Goal: Information Seeking & Learning: Learn about a topic

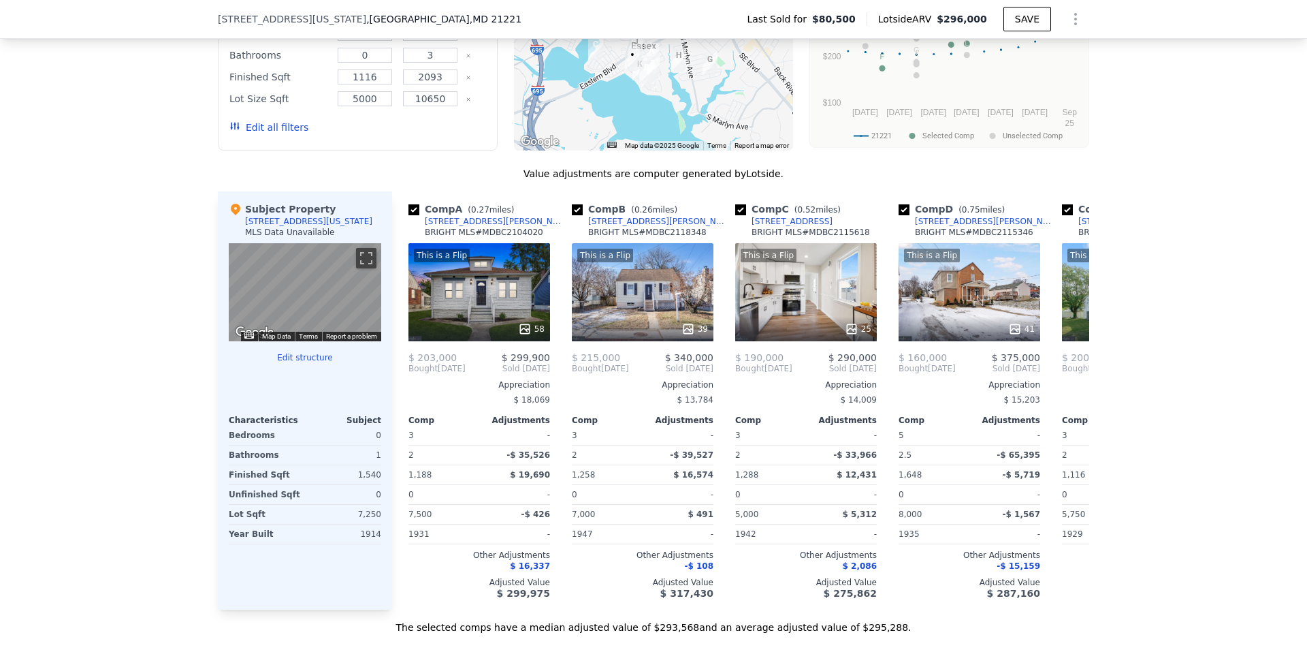
scroll to position [1221, 0]
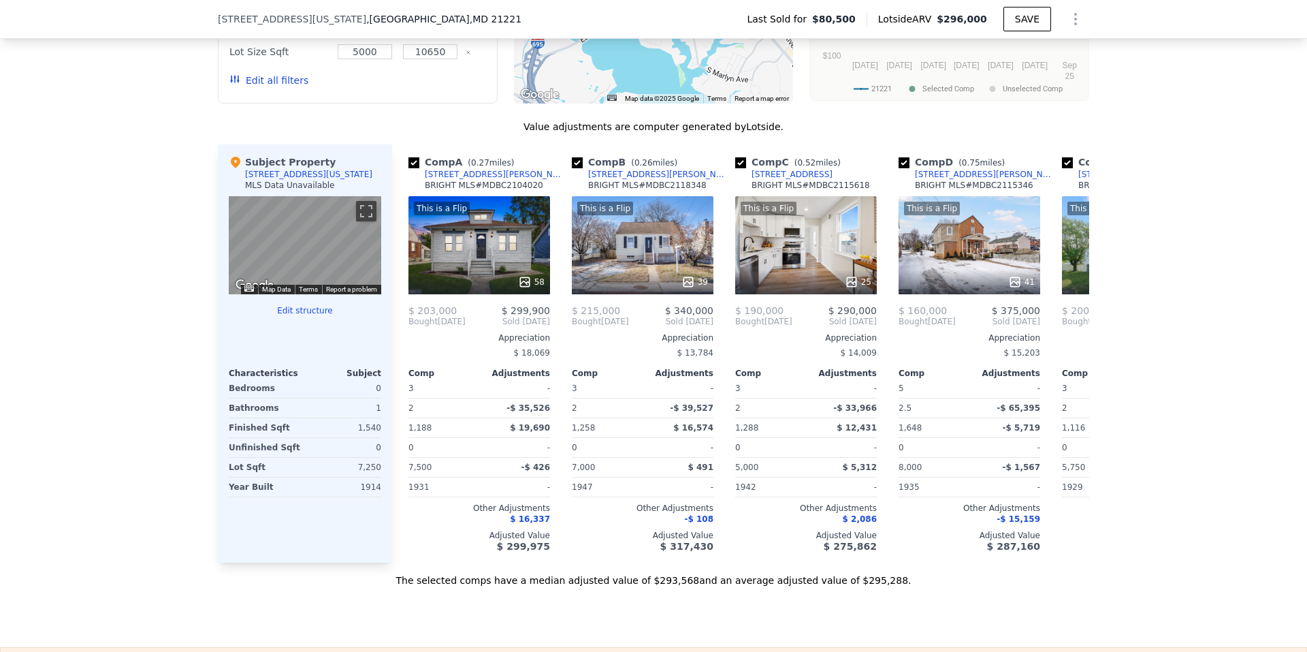
click at [330, 398] on div "0" at bounding box center [345, 388] width 74 height 19
drag, startPoint x: 648, startPoint y: 246, endPoint x: 607, endPoint y: 253, distance: 40.7
click at [607, 253] on div "This is a Flip 39" at bounding box center [643, 245] width 142 height 98
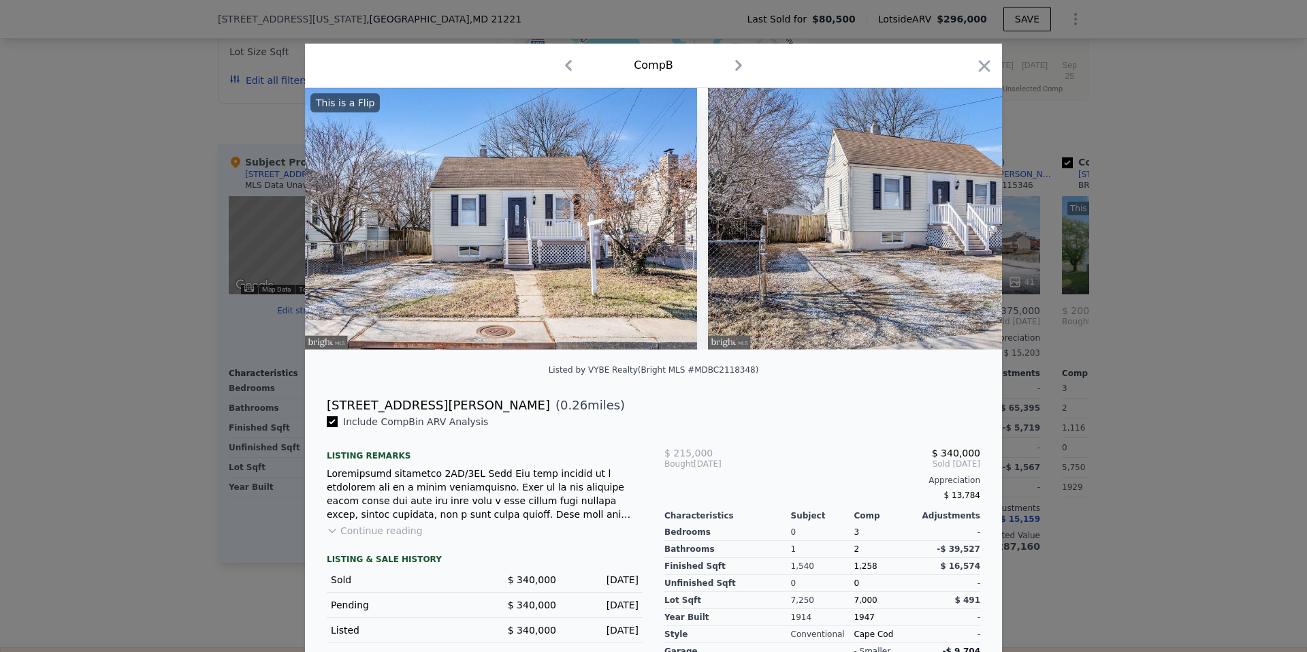
drag, startPoint x: 958, startPoint y: 223, endPoint x: 498, endPoint y: 68, distance: 485.8
click at [498, 68] on div "Comp B" at bounding box center [653, 65] width 675 height 22
click at [961, 222] on icon at bounding box center [966, 218] width 27 height 27
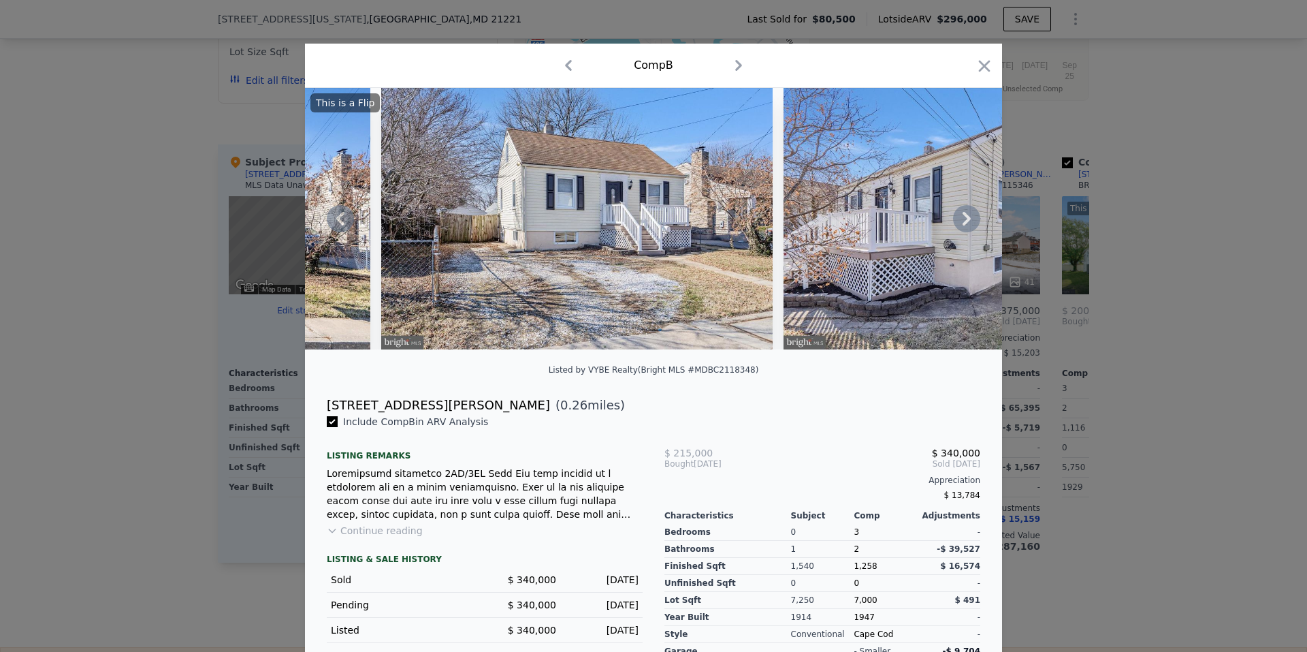
click at [961, 222] on icon at bounding box center [966, 218] width 27 height 27
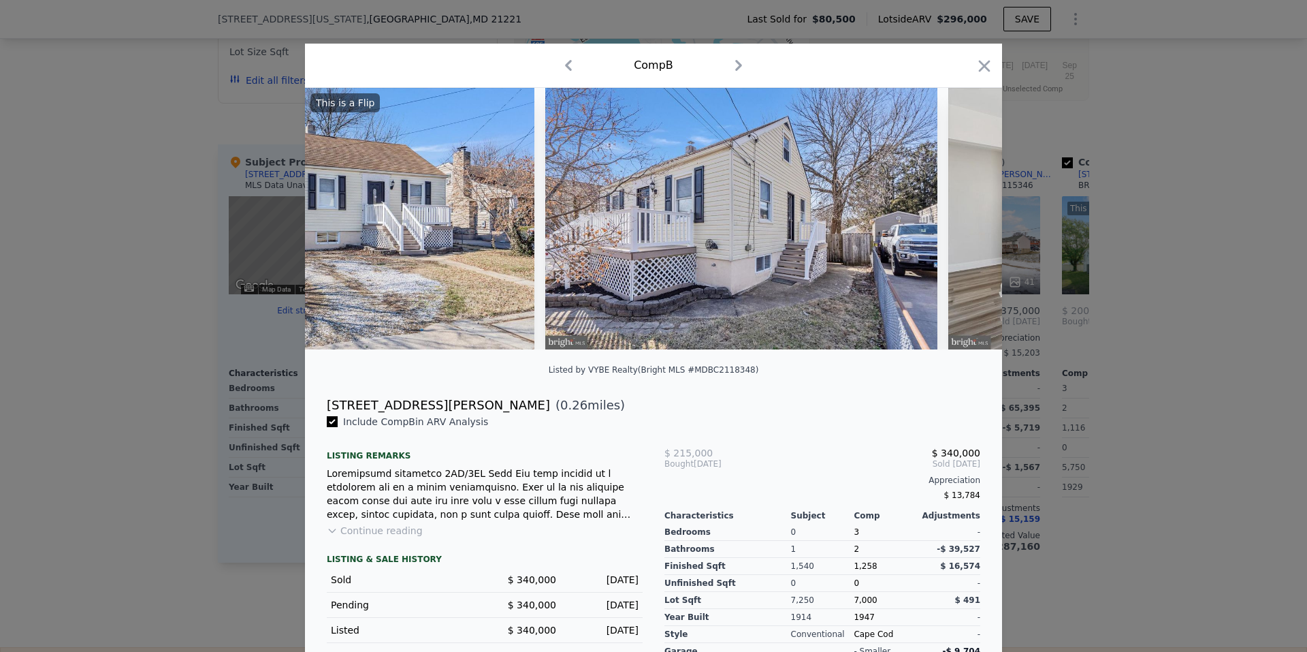
scroll to position [0, 654]
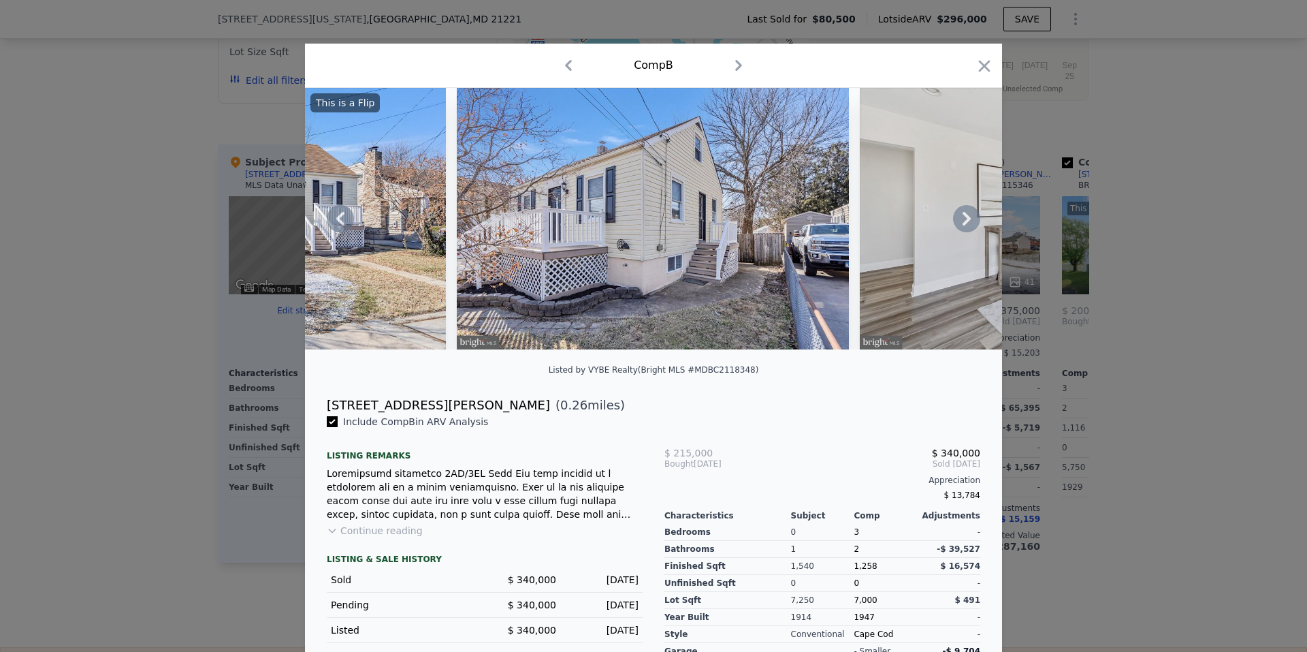
click at [963, 221] on icon at bounding box center [967, 219] width 8 height 14
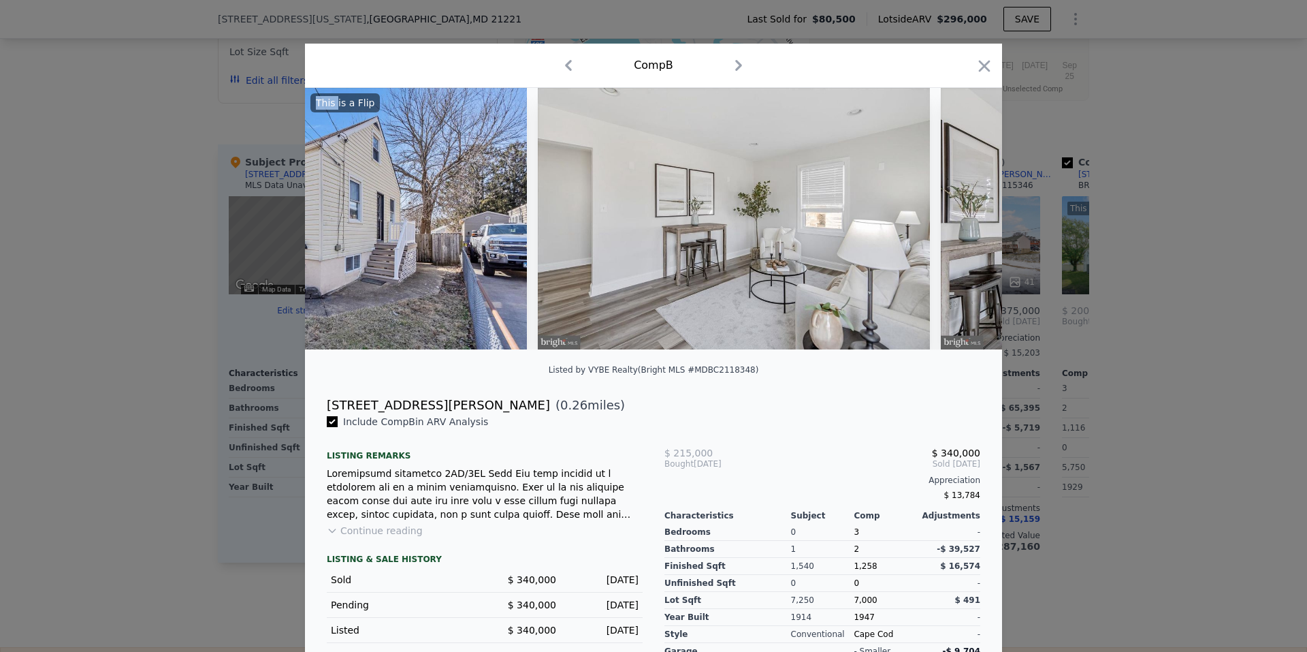
scroll to position [0, 981]
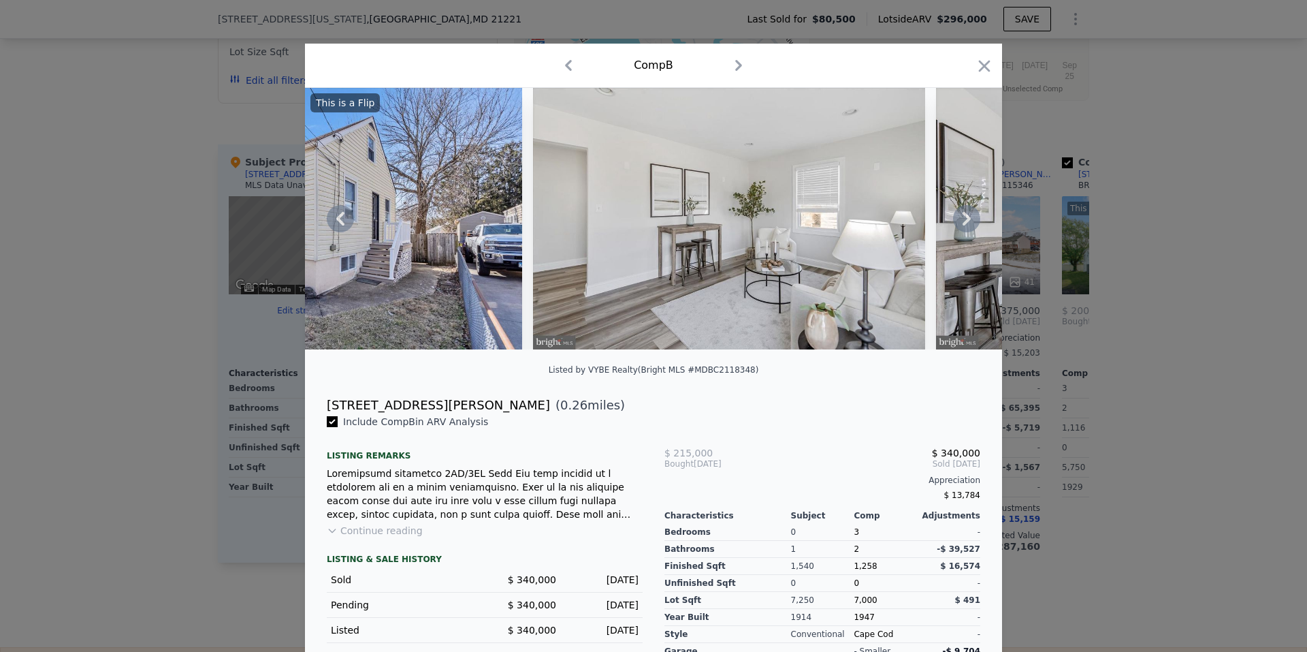
click at [965, 224] on icon at bounding box center [967, 219] width 8 height 14
click at [965, 224] on img at bounding box center [1132, 218] width 392 height 261
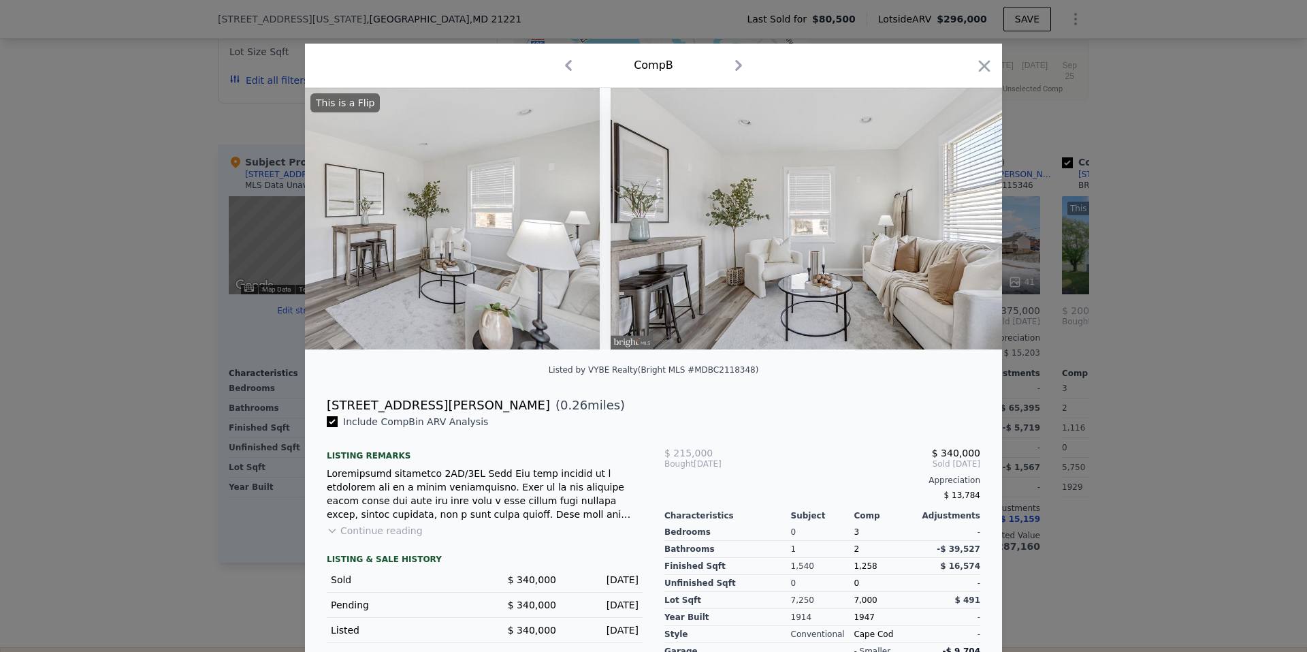
scroll to position [0, 1307]
click at [960, 222] on icon at bounding box center [966, 218] width 27 height 27
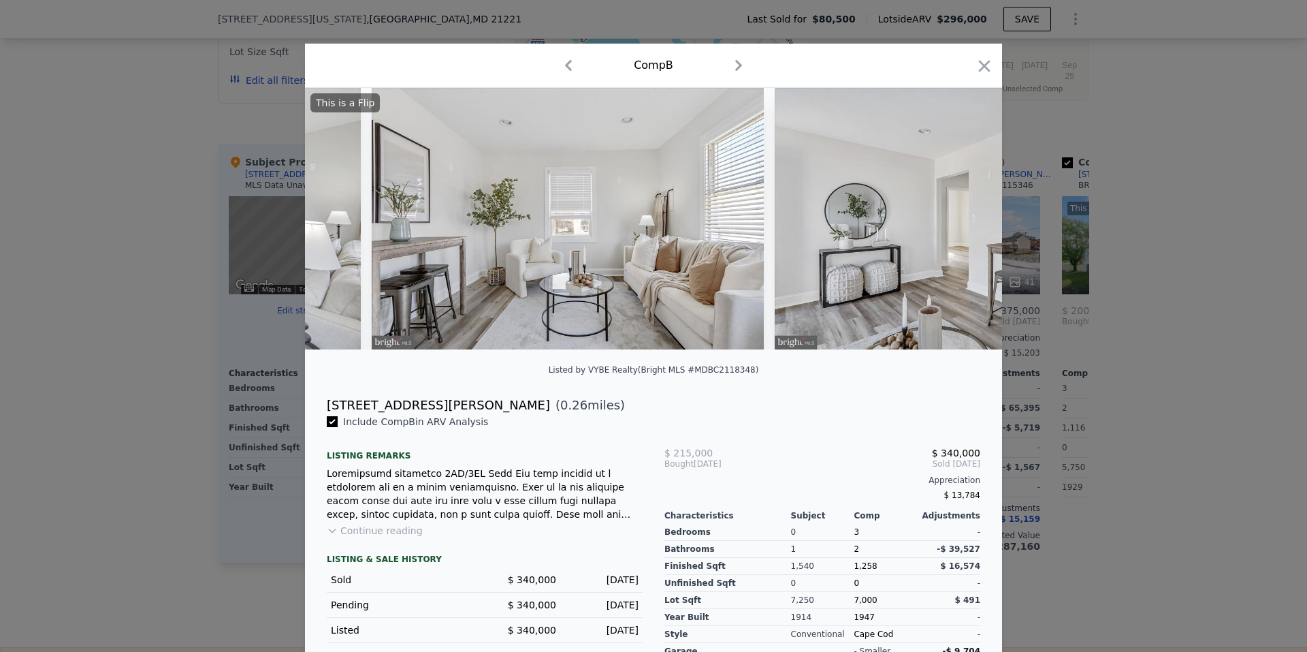
scroll to position [0, 1634]
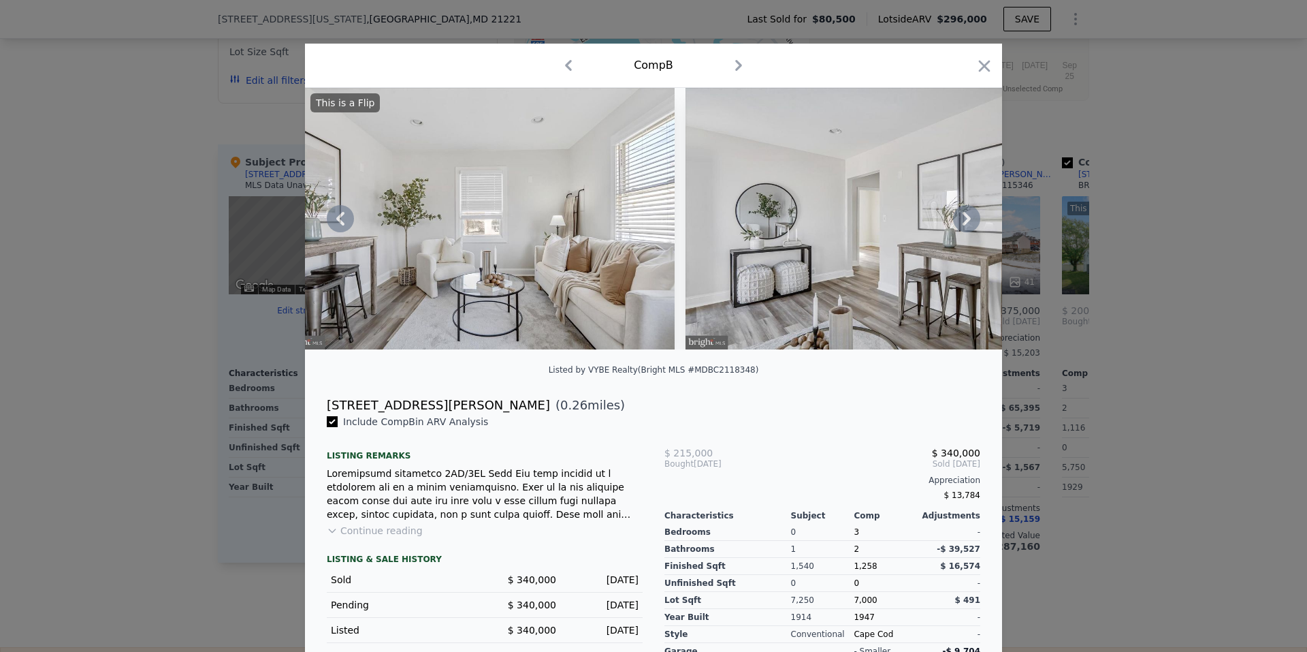
click at [960, 222] on icon at bounding box center [966, 218] width 27 height 27
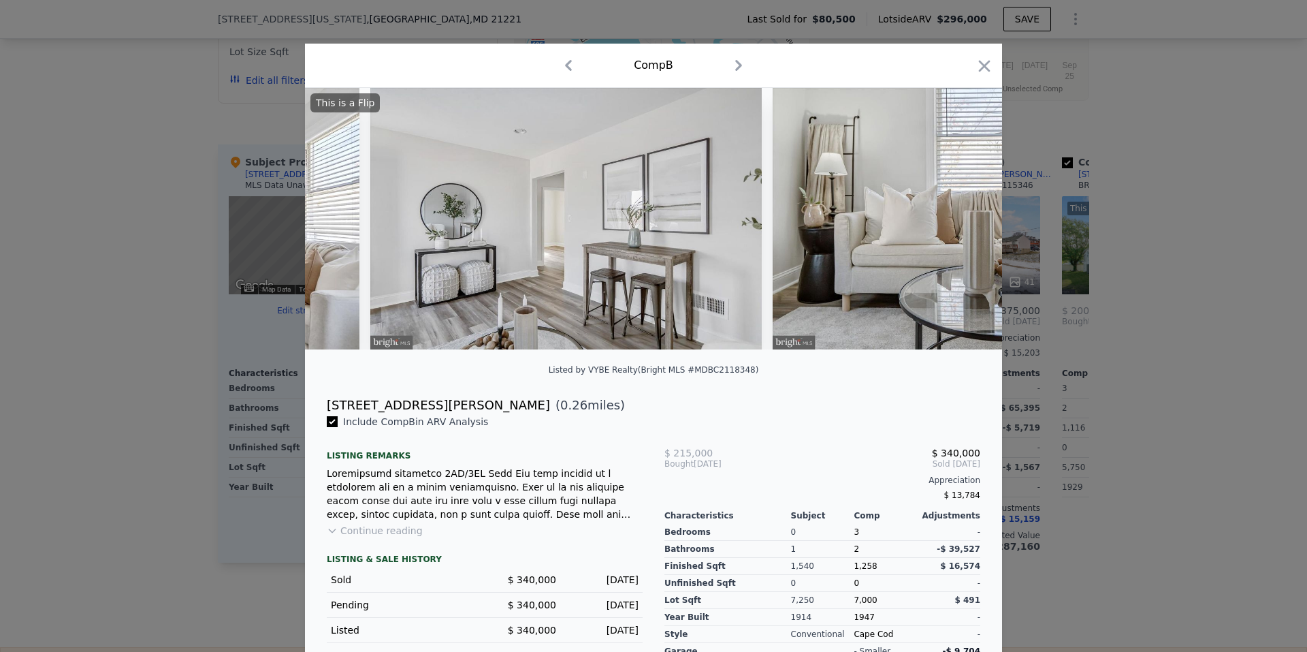
scroll to position [0, 1961]
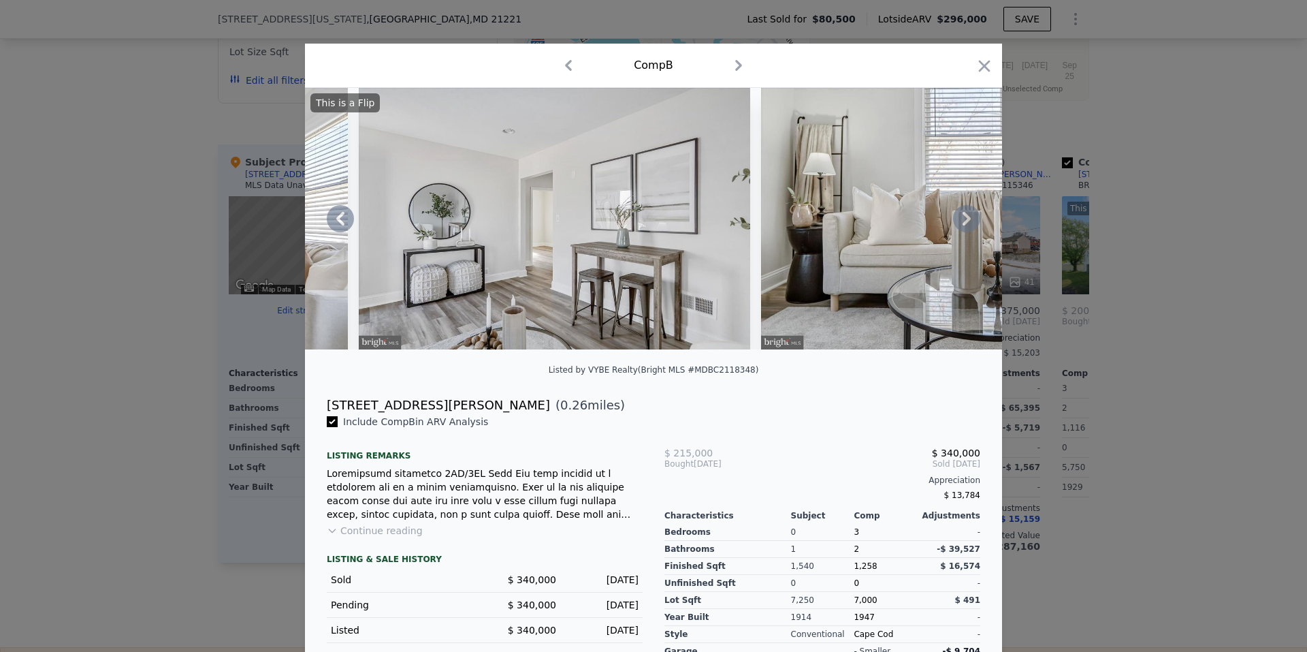
click at [960, 222] on icon at bounding box center [966, 218] width 27 height 27
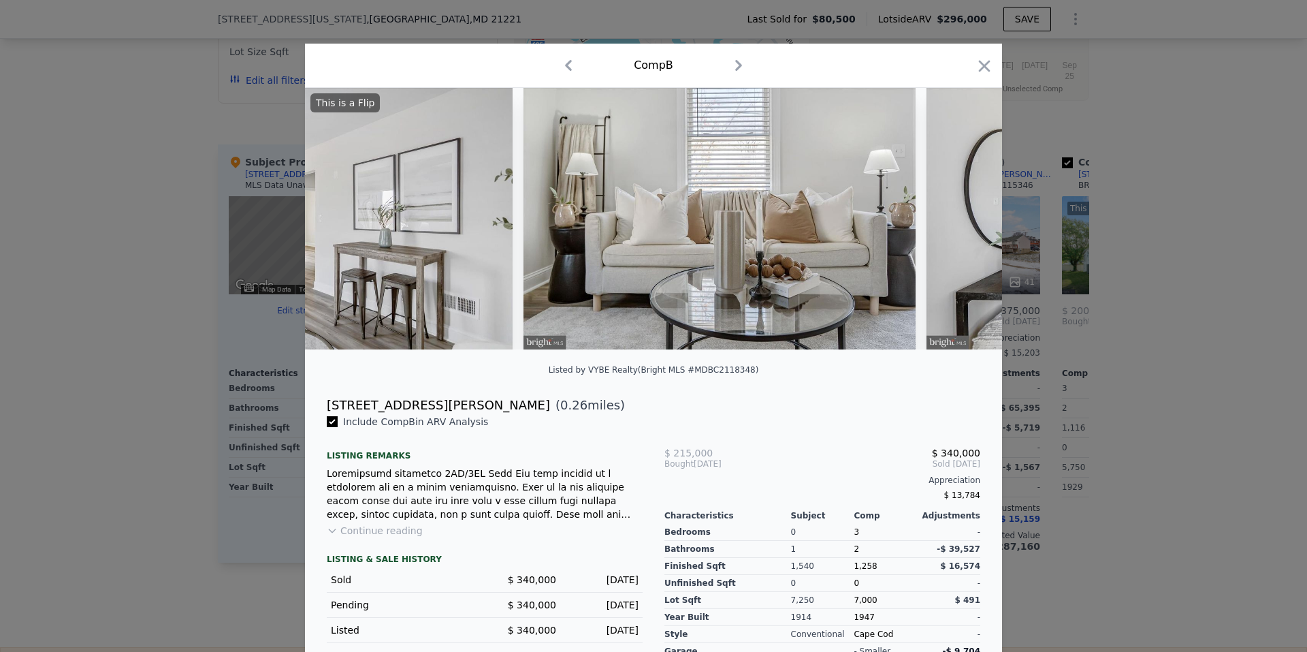
scroll to position [0, 2288]
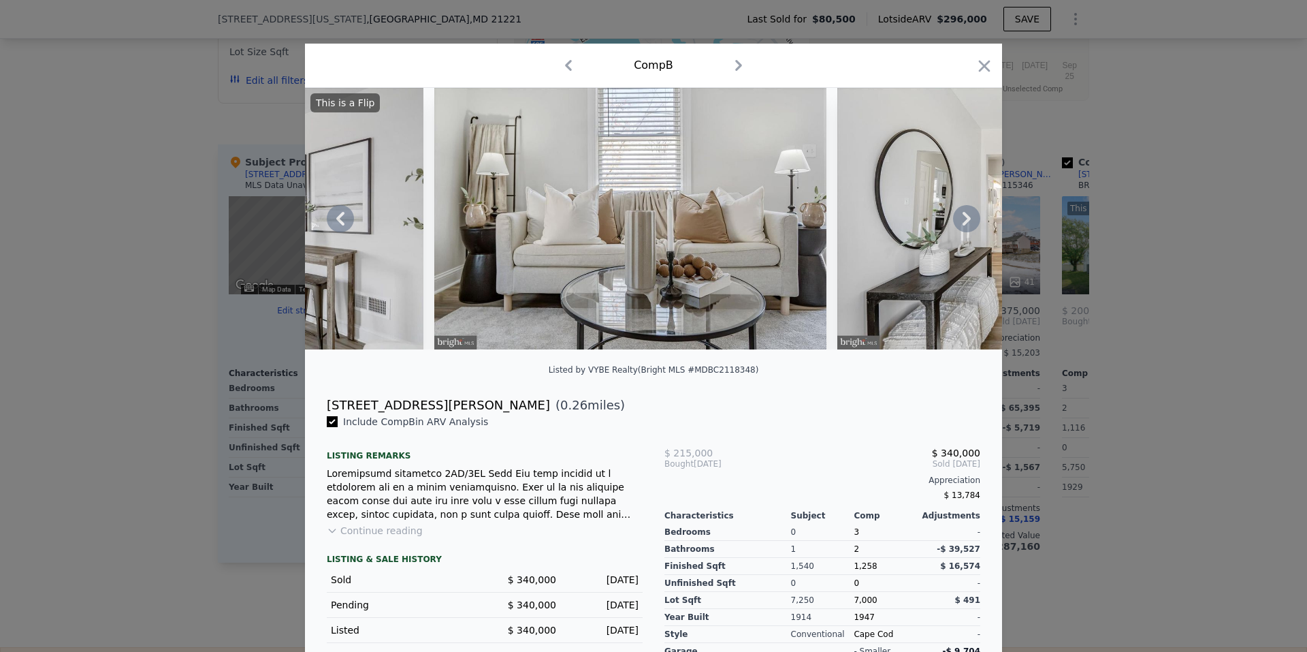
click at [960, 222] on icon at bounding box center [966, 218] width 27 height 27
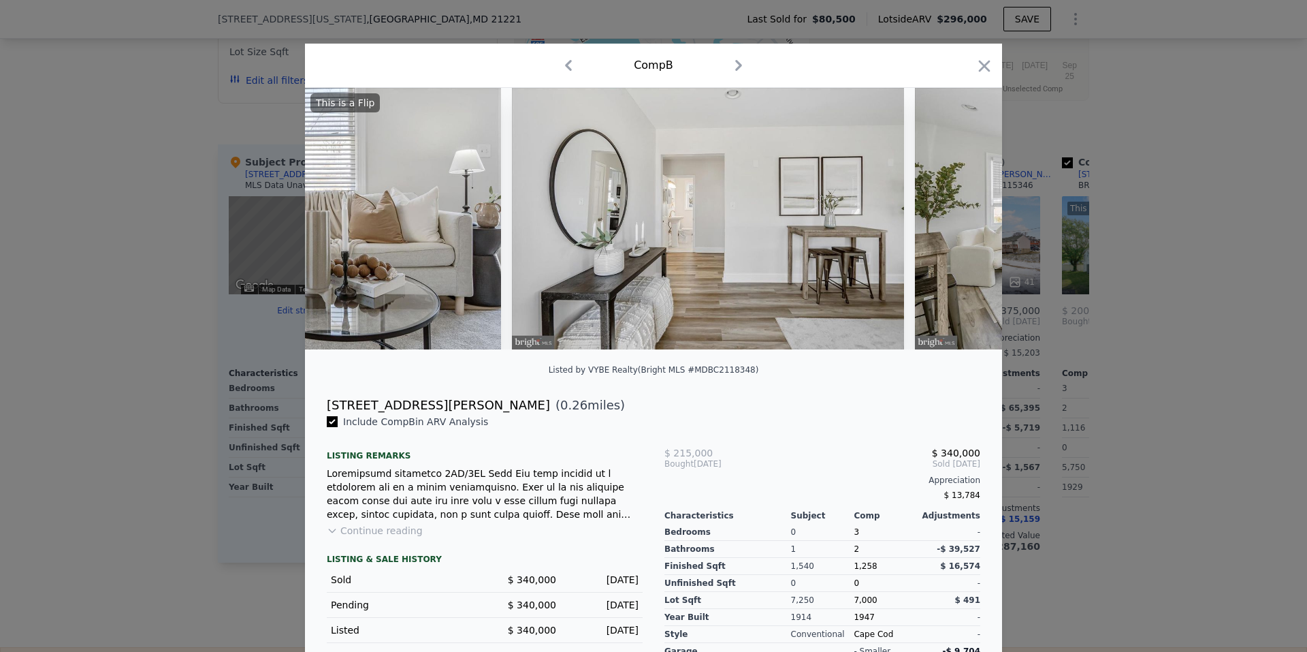
scroll to position [0, 2615]
click at [960, 222] on icon at bounding box center [966, 218] width 27 height 27
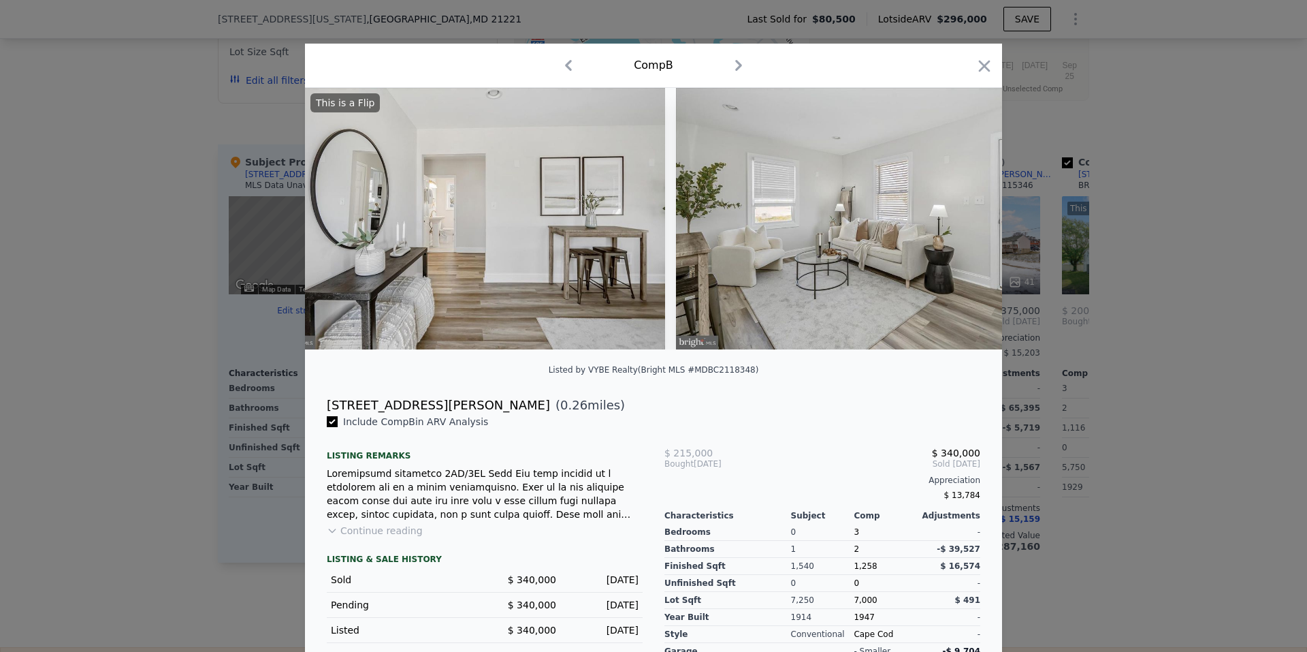
scroll to position [0, 2942]
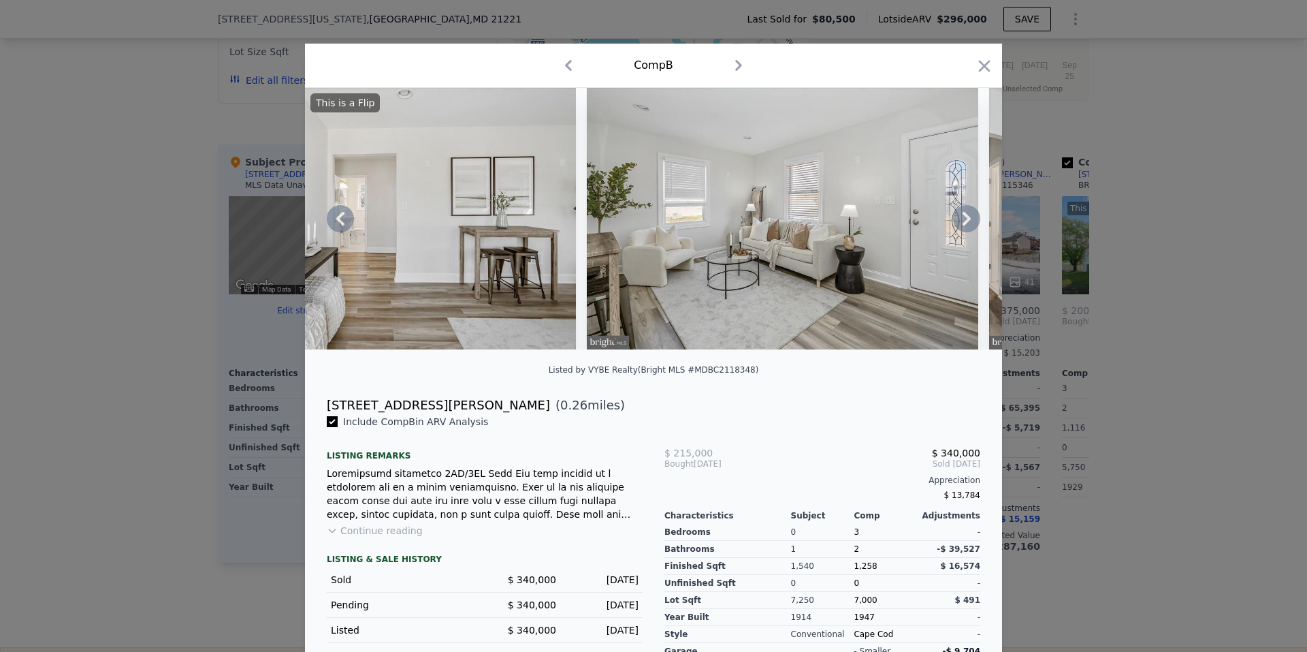
click at [960, 222] on icon at bounding box center [966, 218] width 27 height 27
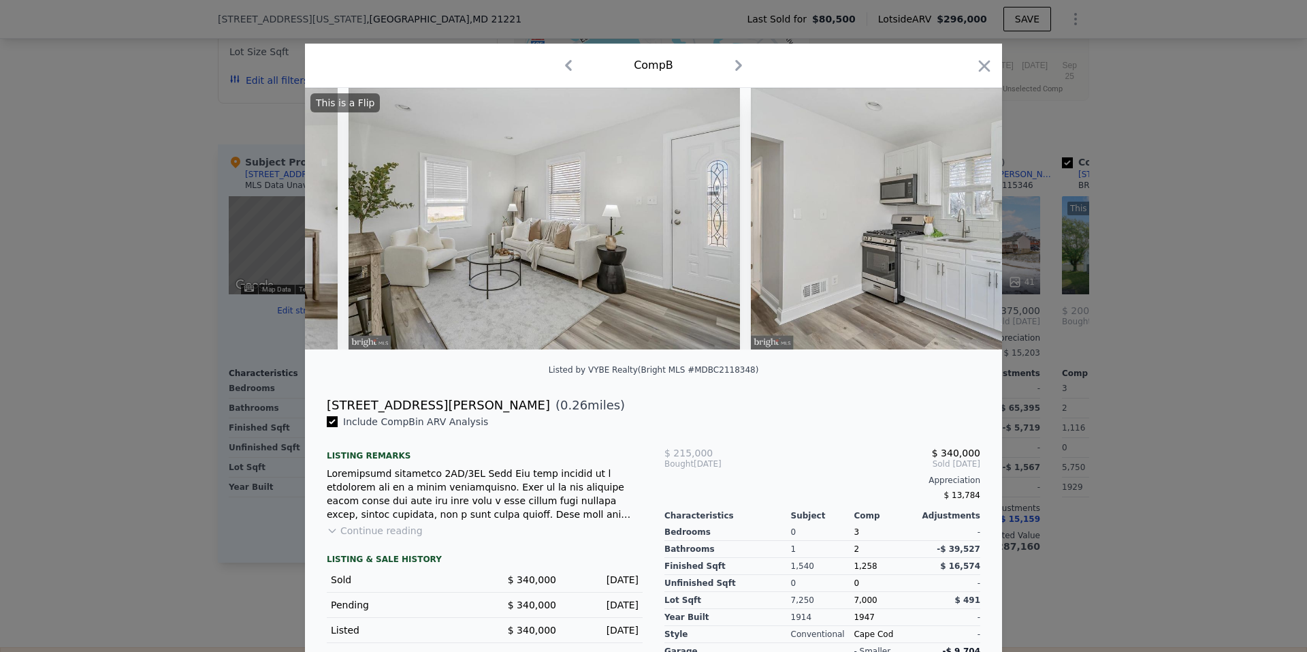
scroll to position [0, 3268]
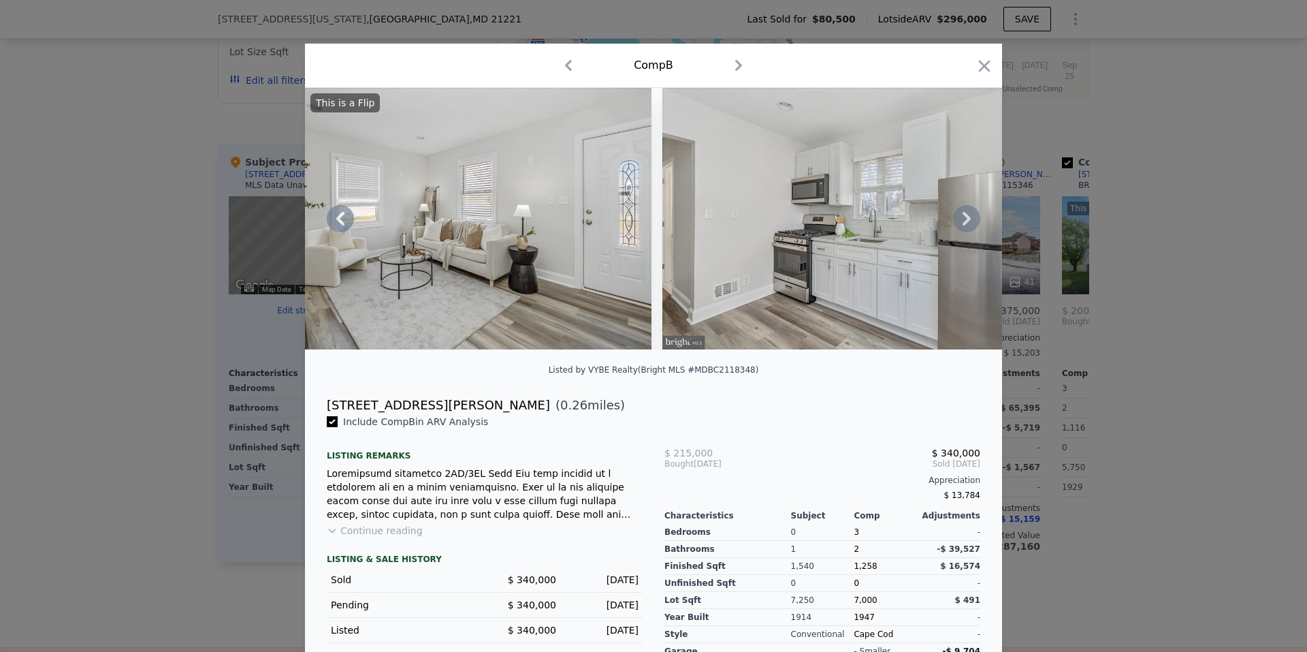
click at [960, 222] on icon at bounding box center [966, 218] width 27 height 27
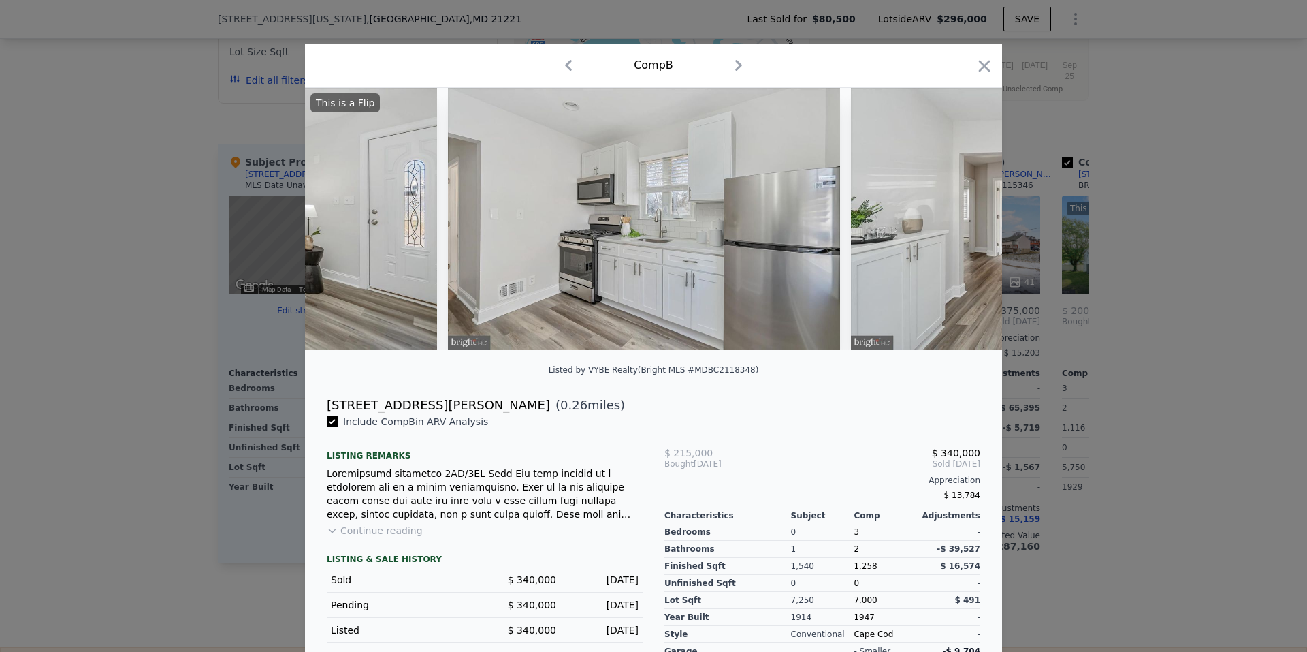
scroll to position [0, 3595]
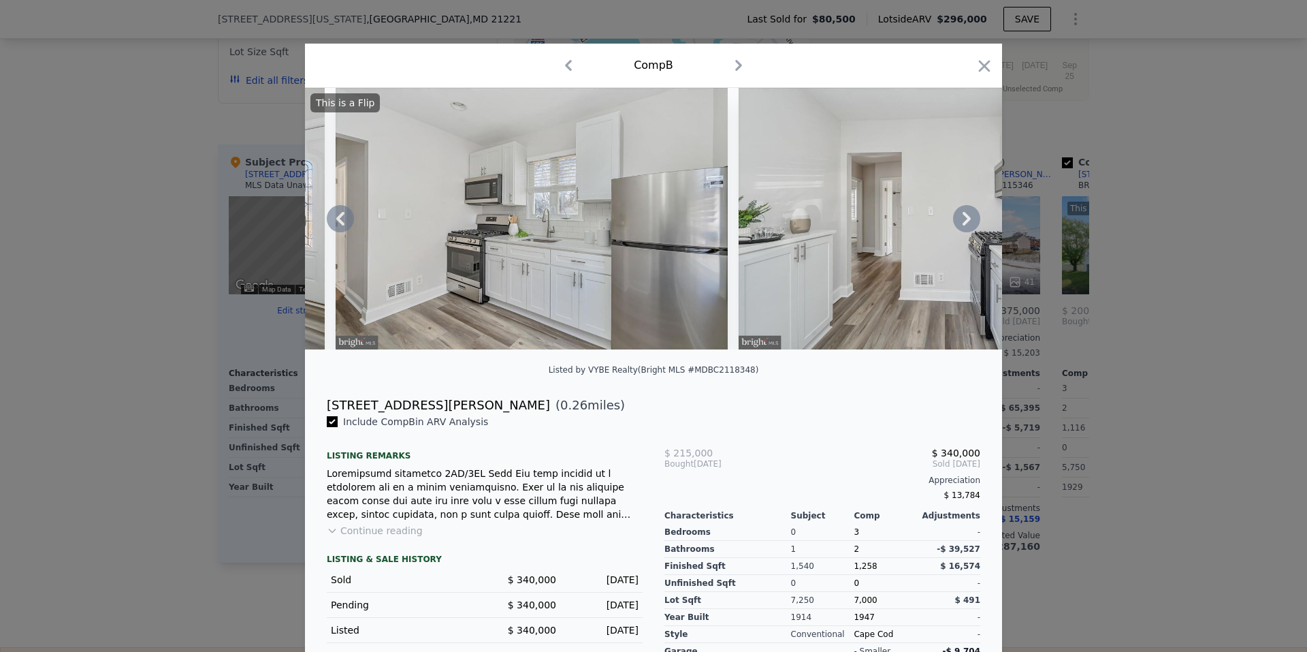
click at [960, 222] on icon at bounding box center [966, 218] width 27 height 27
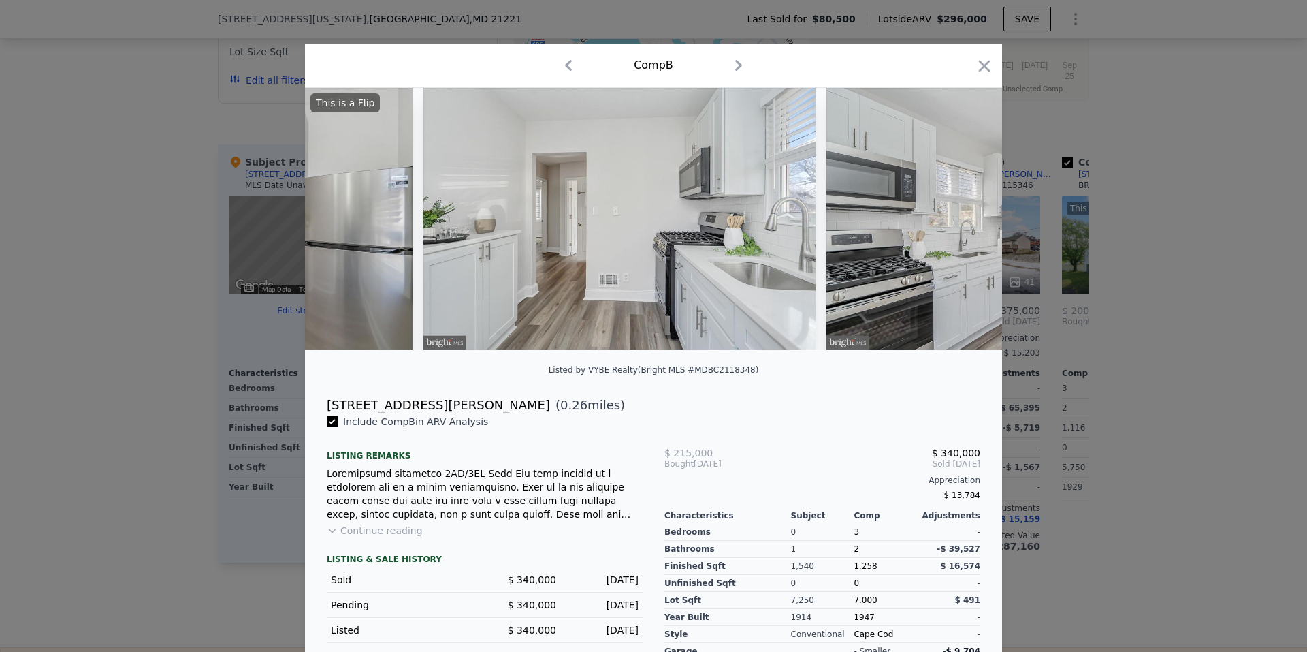
scroll to position [0, 3922]
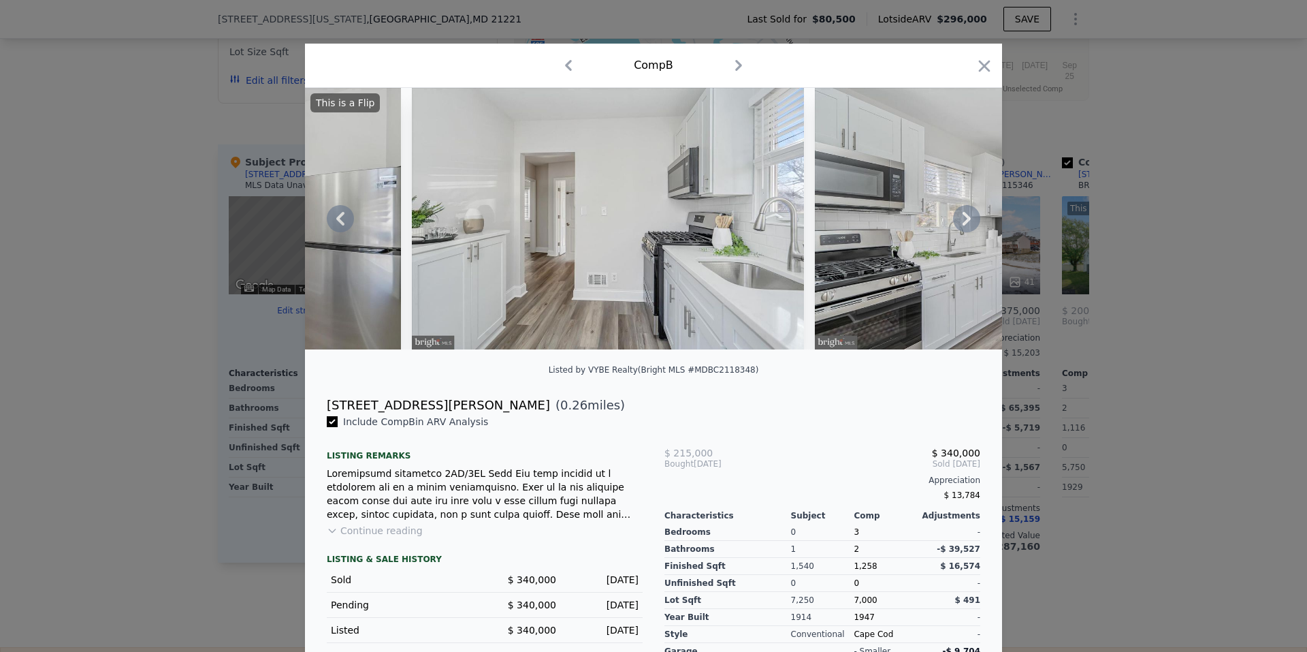
click at [960, 222] on icon at bounding box center [966, 218] width 27 height 27
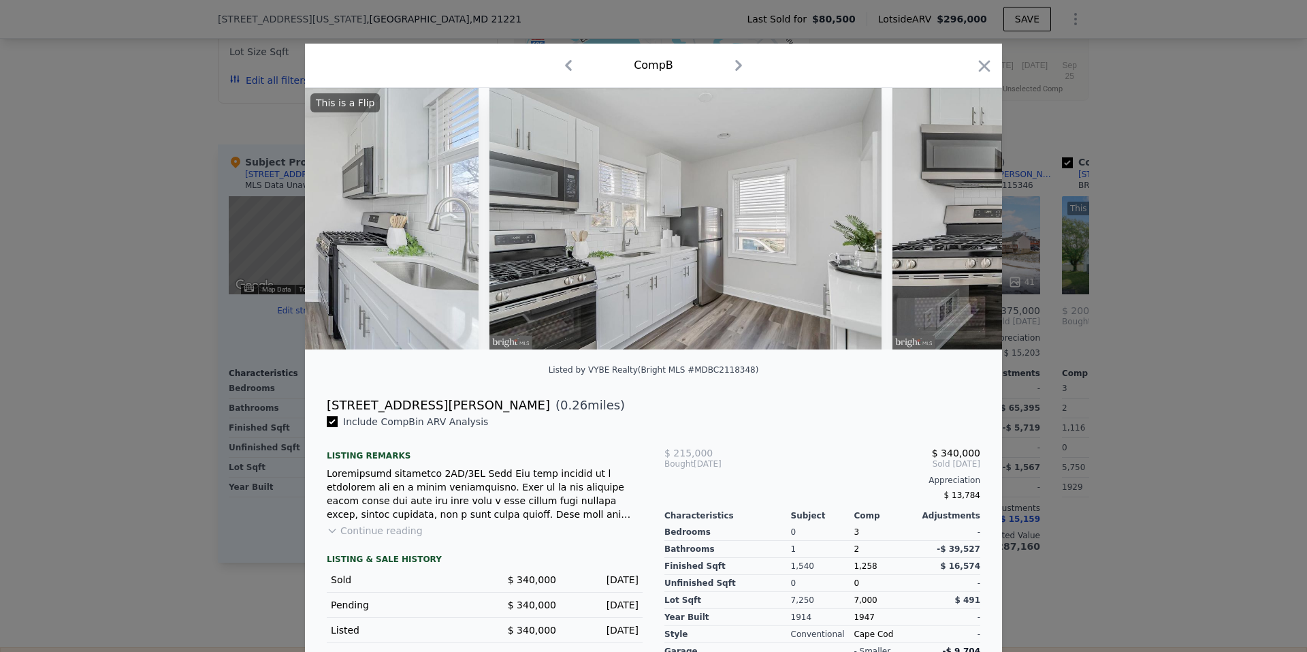
scroll to position [0, 4249]
click at [960, 222] on icon at bounding box center [966, 218] width 27 height 27
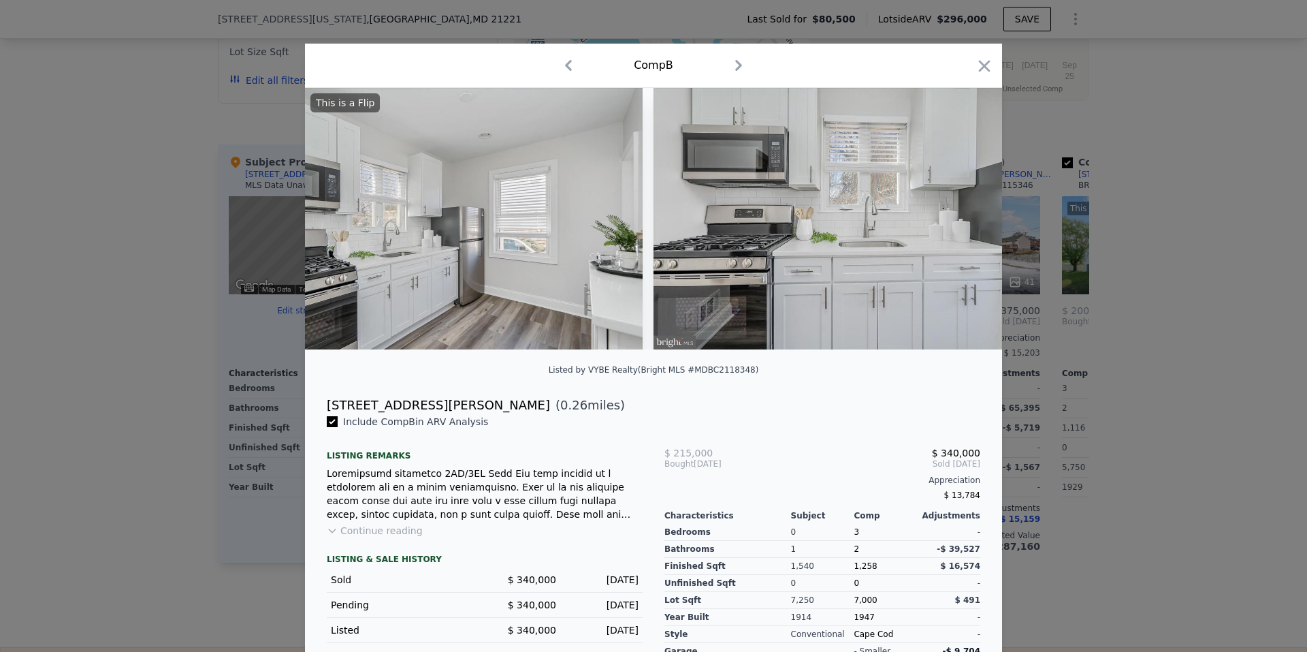
scroll to position [0, 4576]
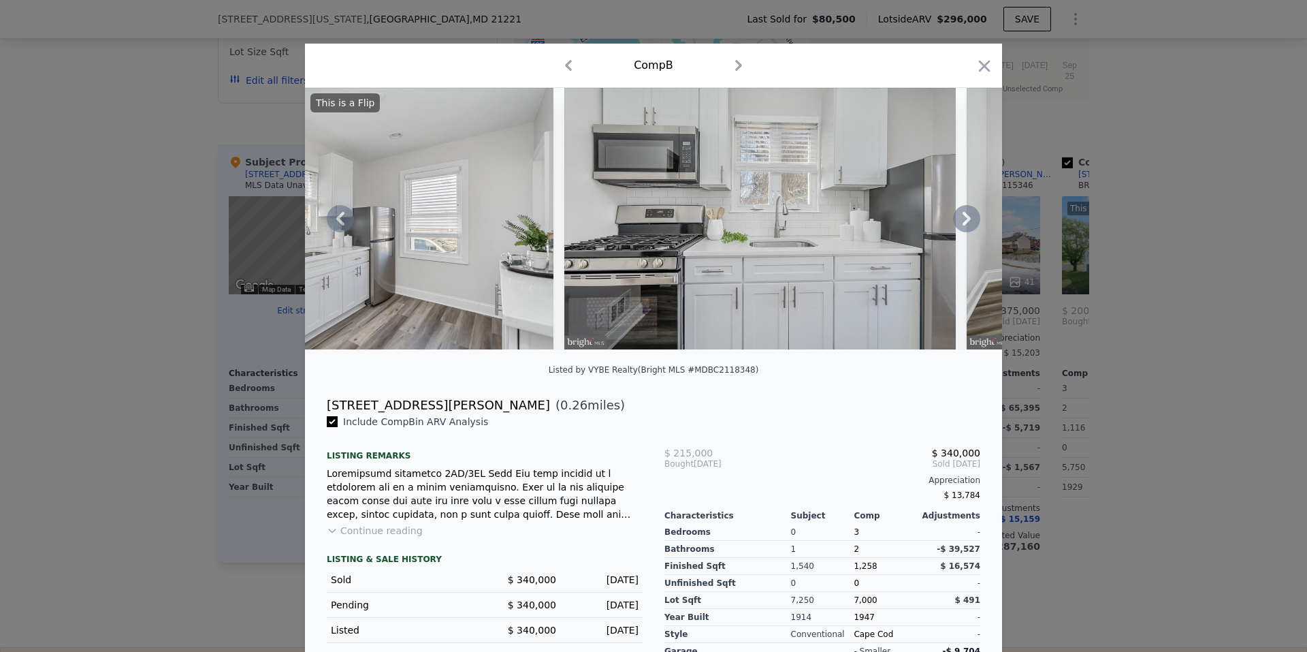
click at [955, 219] on icon at bounding box center [966, 218] width 27 height 27
click at [967, 219] on img at bounding box center [1163, 218] width 392 height 261
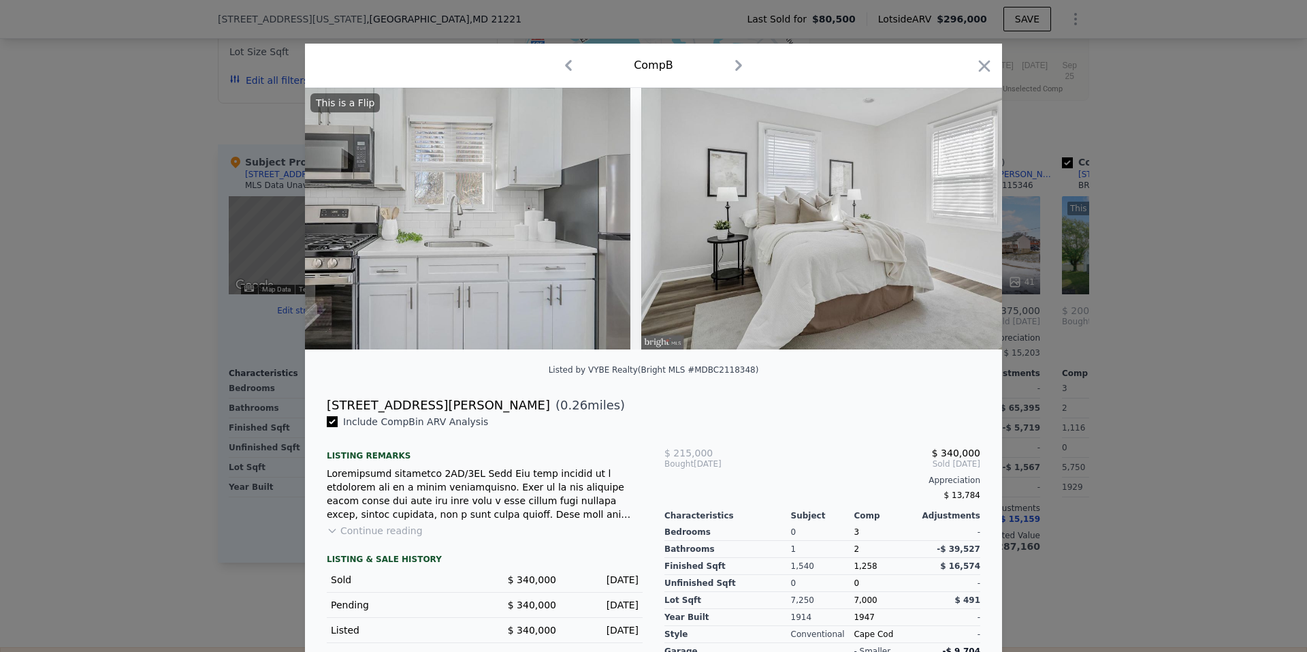
scroll to position [0, 4903]
click at [958, 223] on icon at bounding box center [966, 218] width 27 height 27
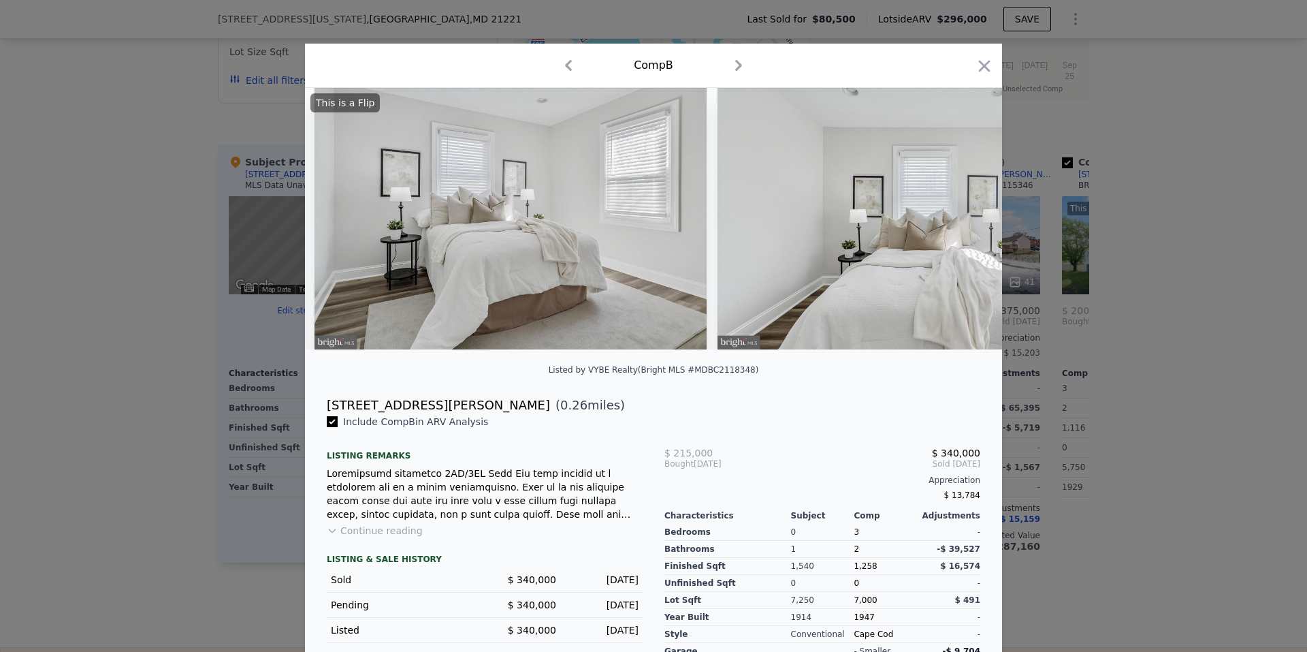
scroll to position [0, 5230]
click at [958, 223] on icon at bounding box center [966, 218] width 27 height 27
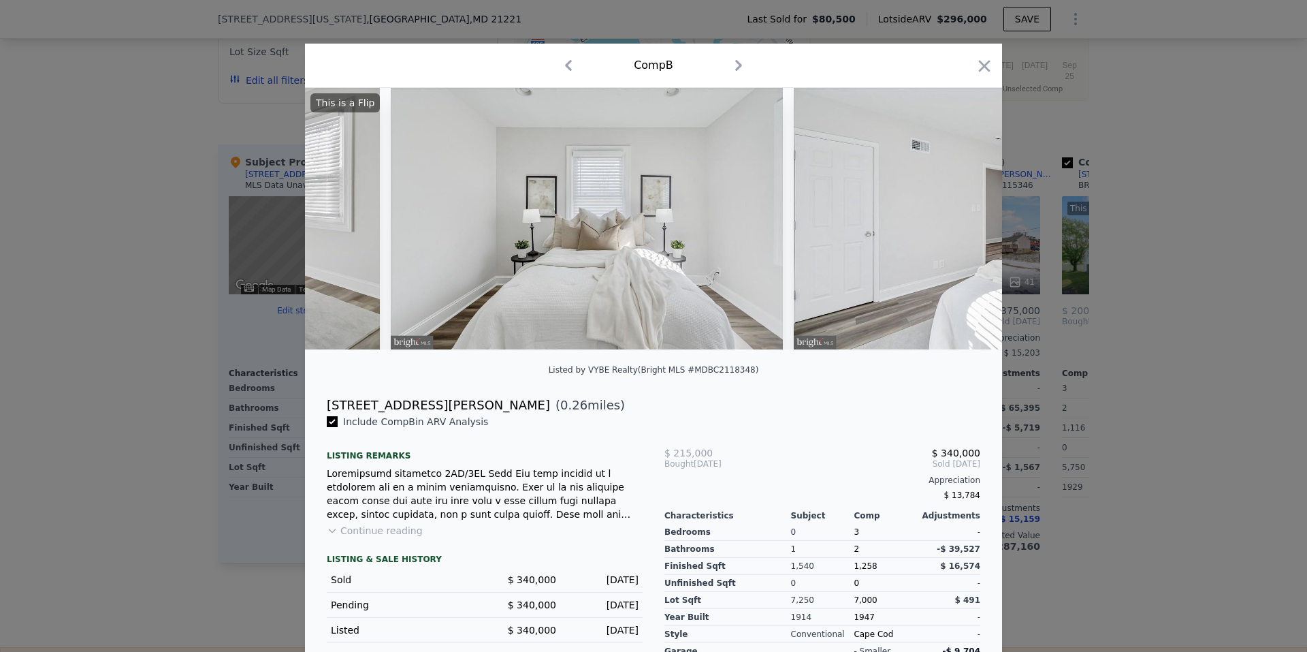
scroll to position [0, 5556]
click at [958, 223] on icon at bounding box center [966, 218] width 27 height 27
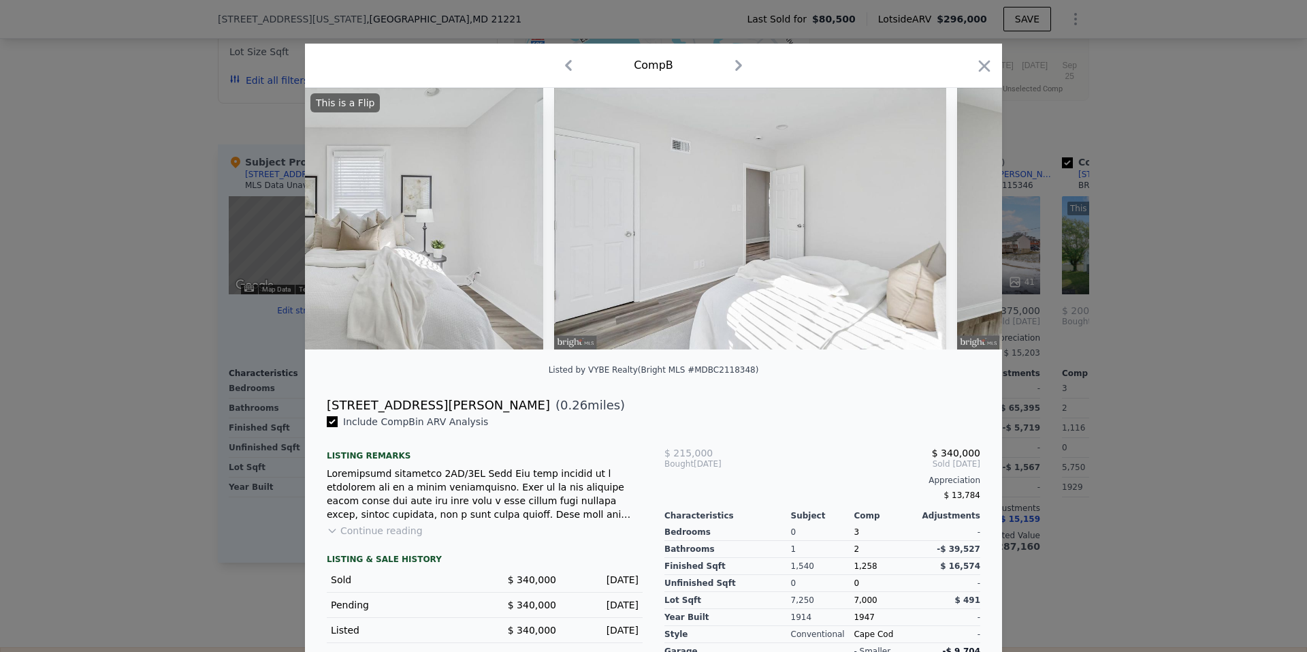
scroll to position [0, 5883]
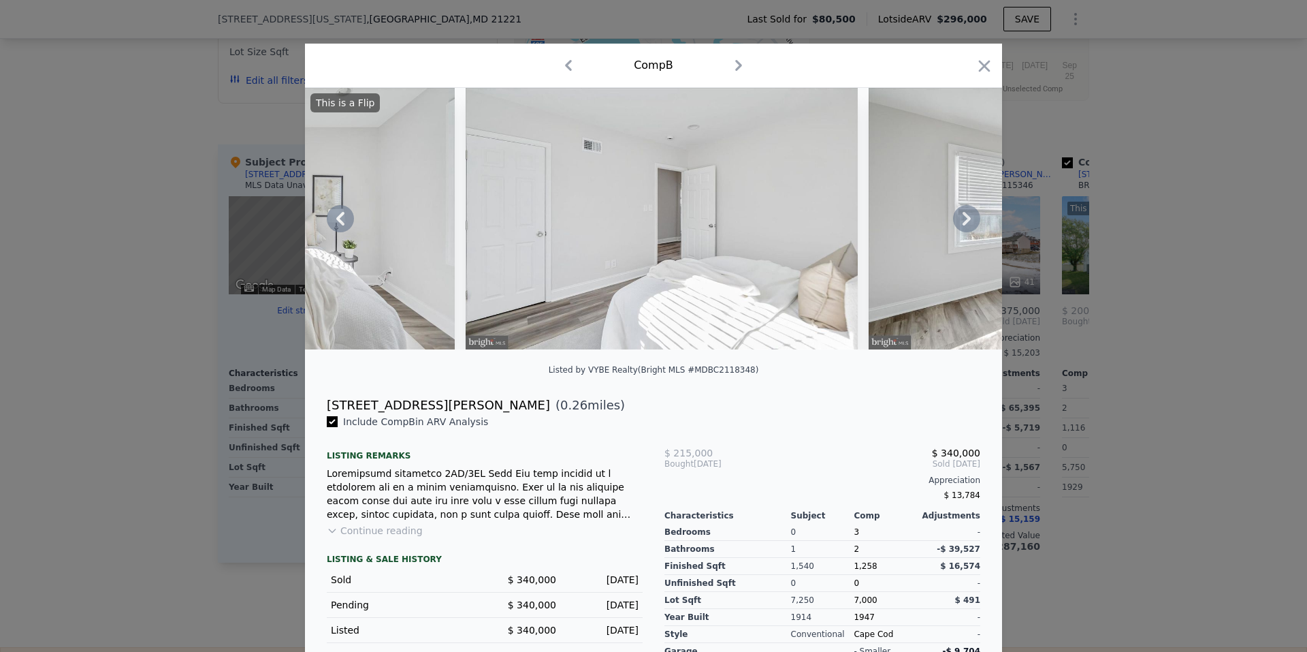
click at [958, 223] on icon at bounding box center [966, 218] width 27 height 27
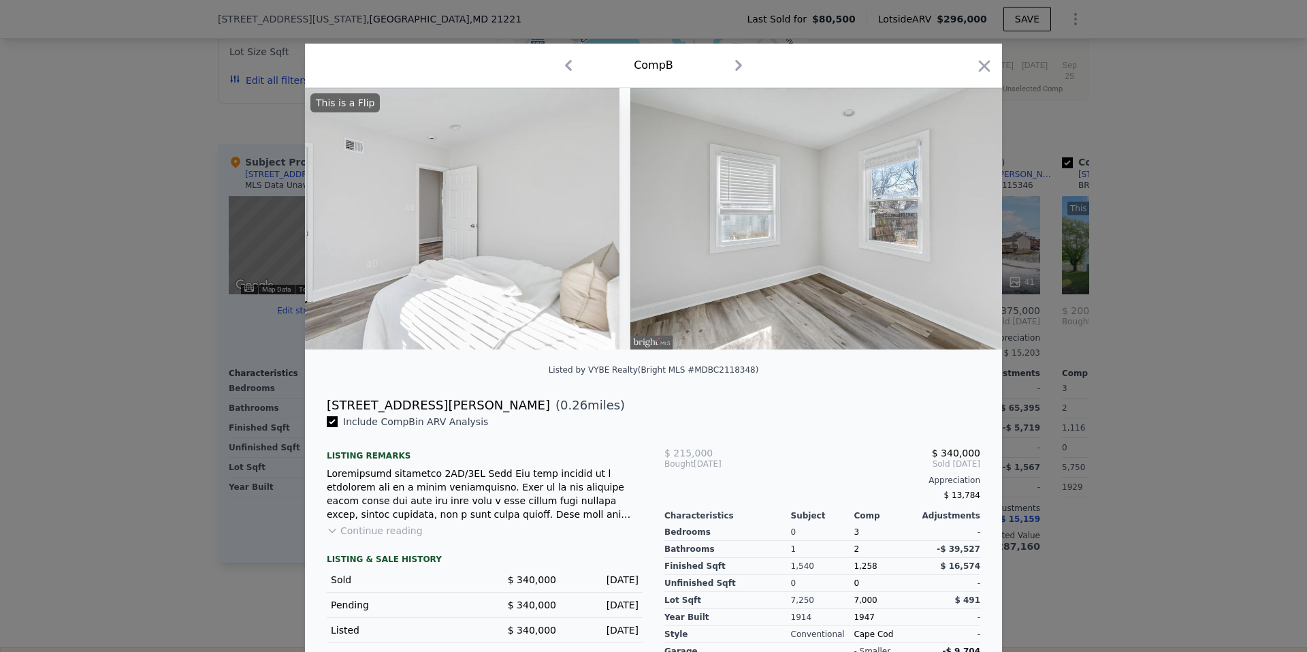
scroll to position [0, 6210]
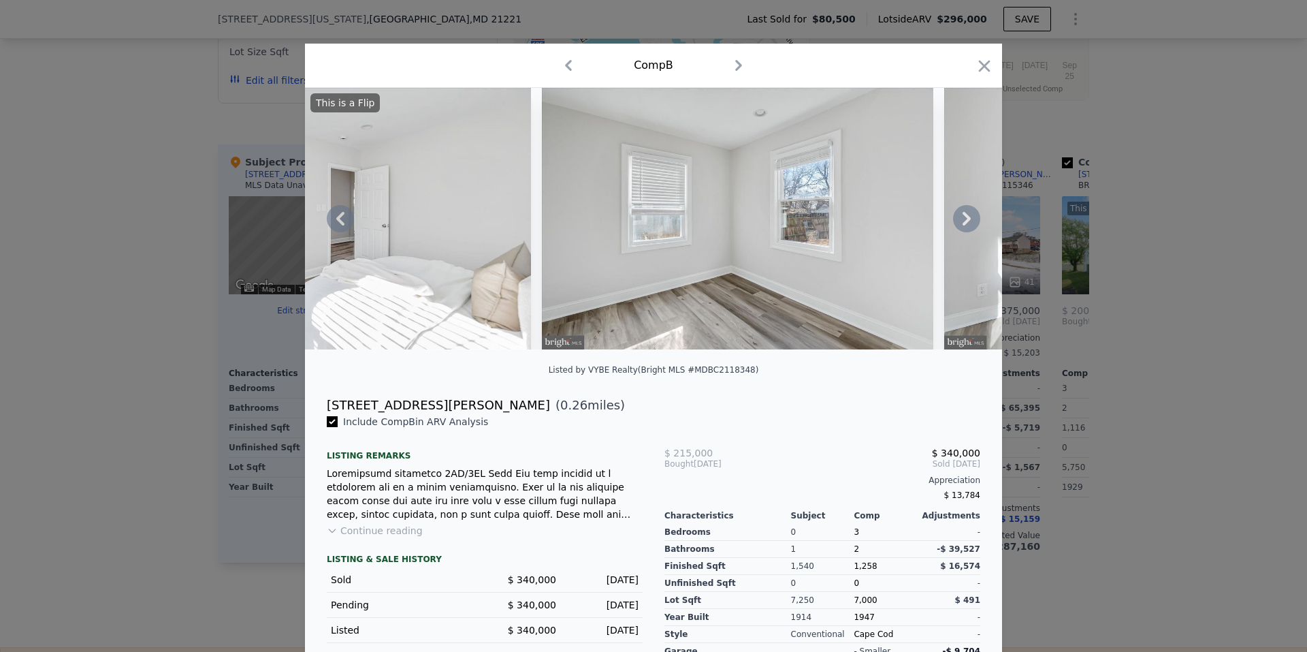
click at [958, 223] on icon at bounding box center [966, 218] width 27 height 27
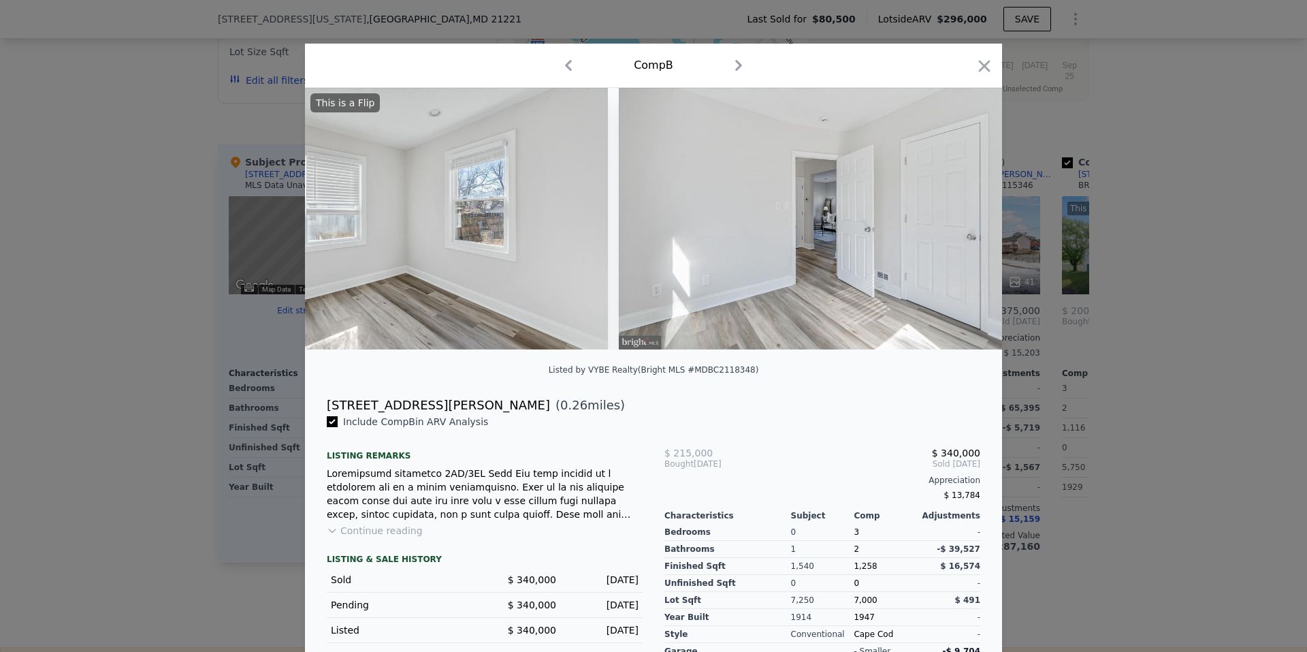
scroll to position [0, 6537]
click at [953, 221] on icon at bounding box center [966, 218] width 27 height 27
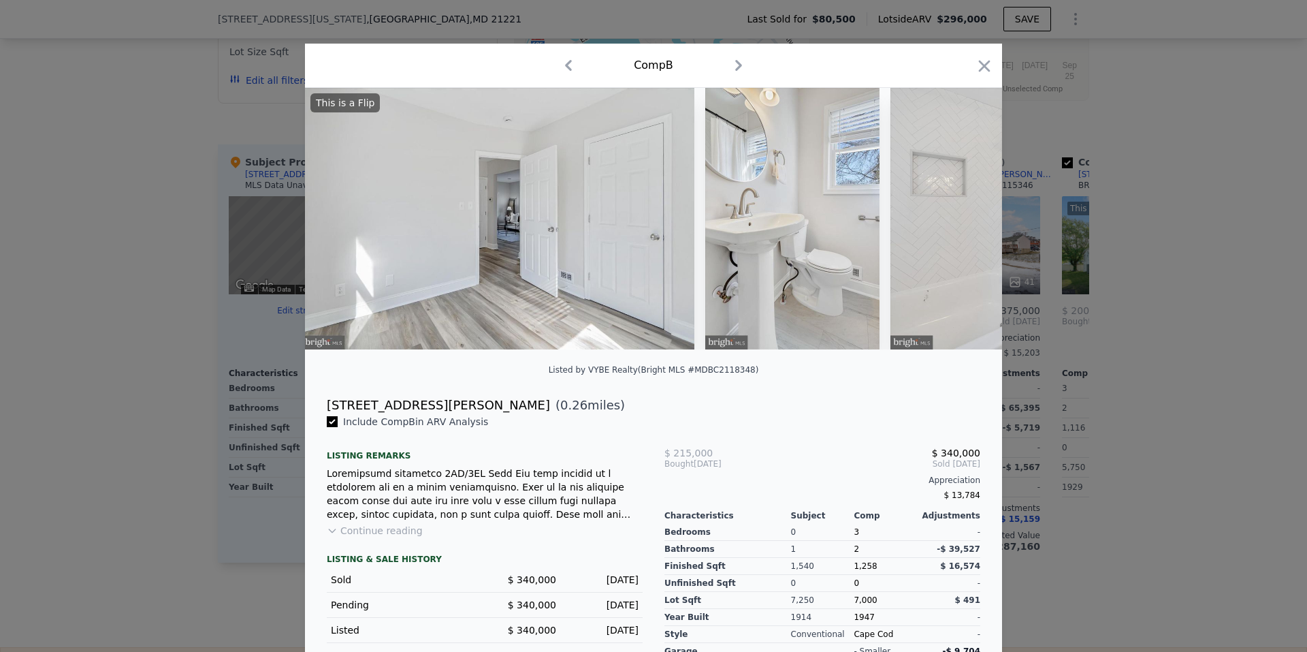
scroll to position [0, 6864]
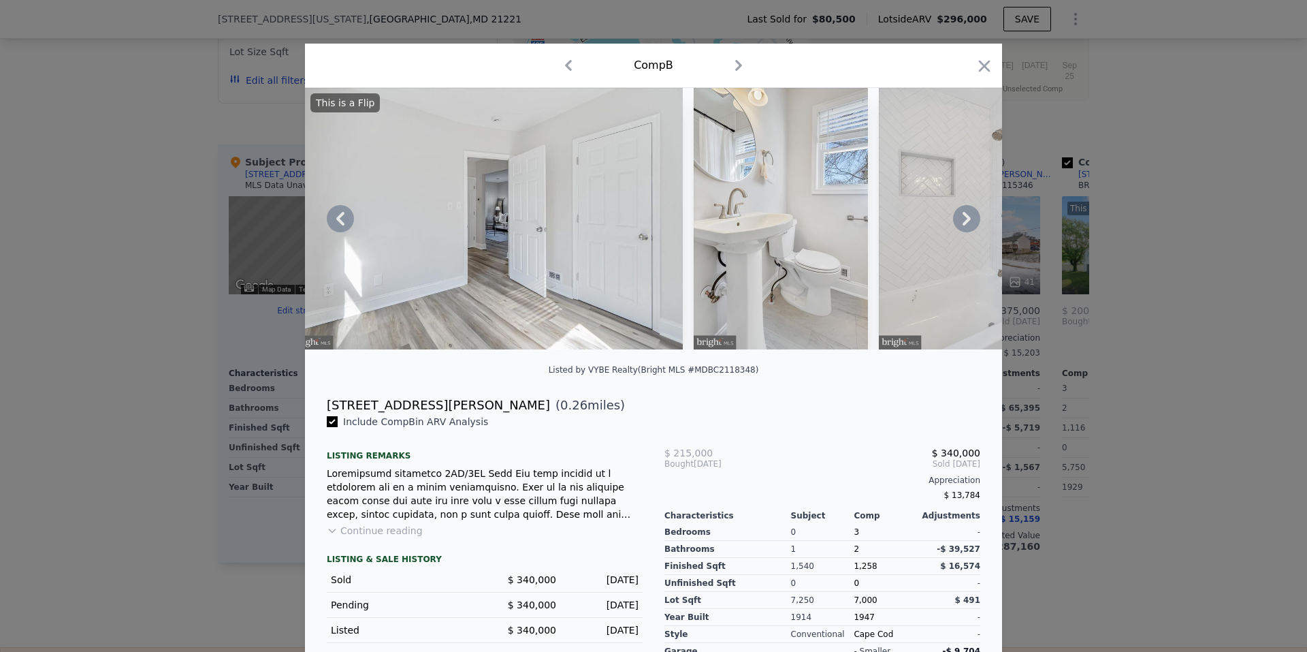
click at [964, 223] on icon at bounding box center [967, 219] width 8 height 14
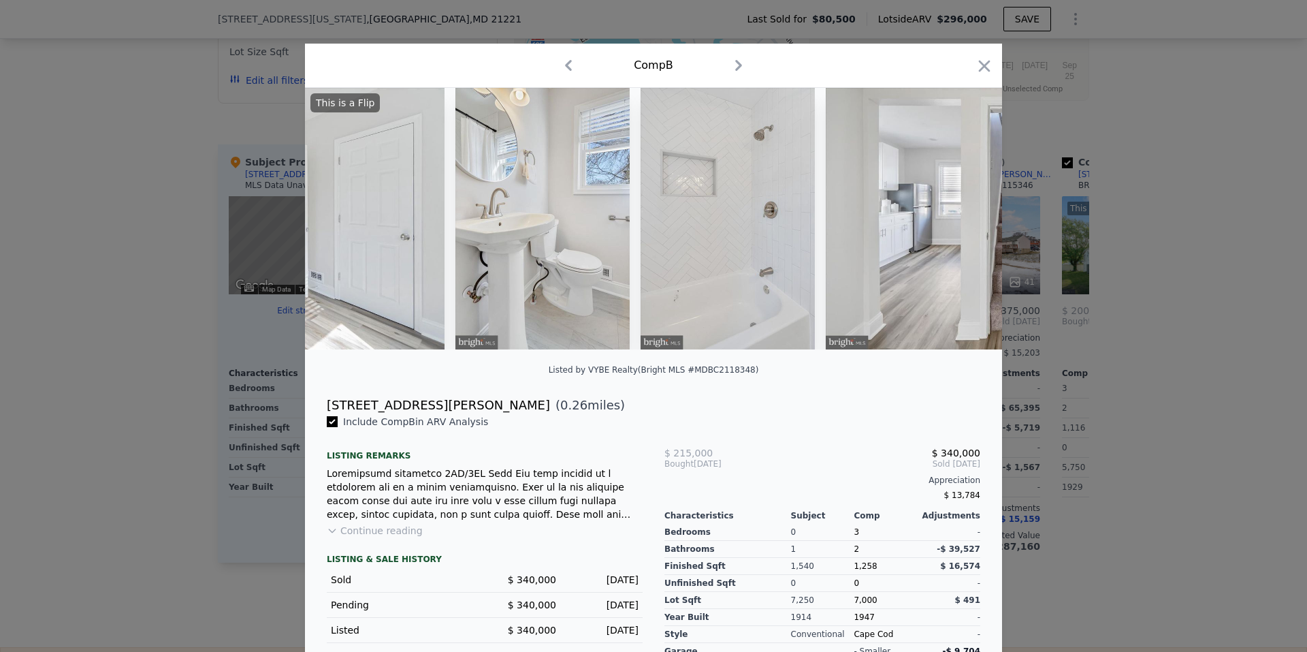
scroll to position [0, 7191]
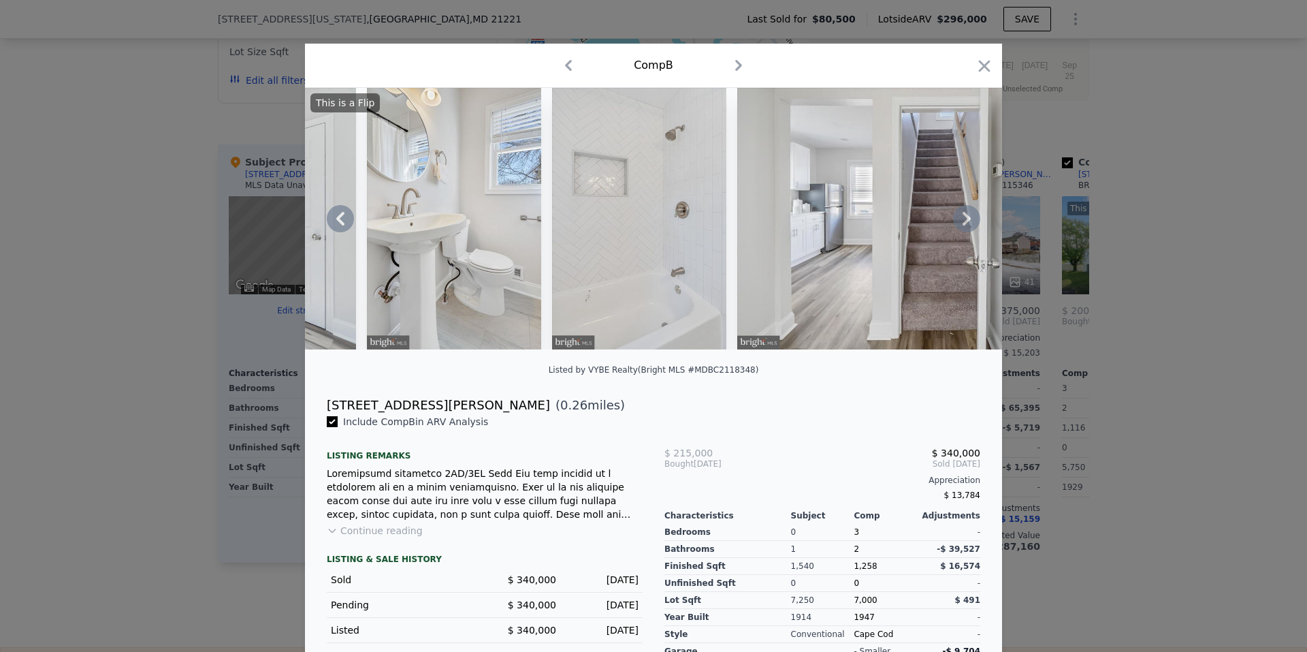
click at [964, 223] on icon at bounding box center [967, 219] width 8 height 14
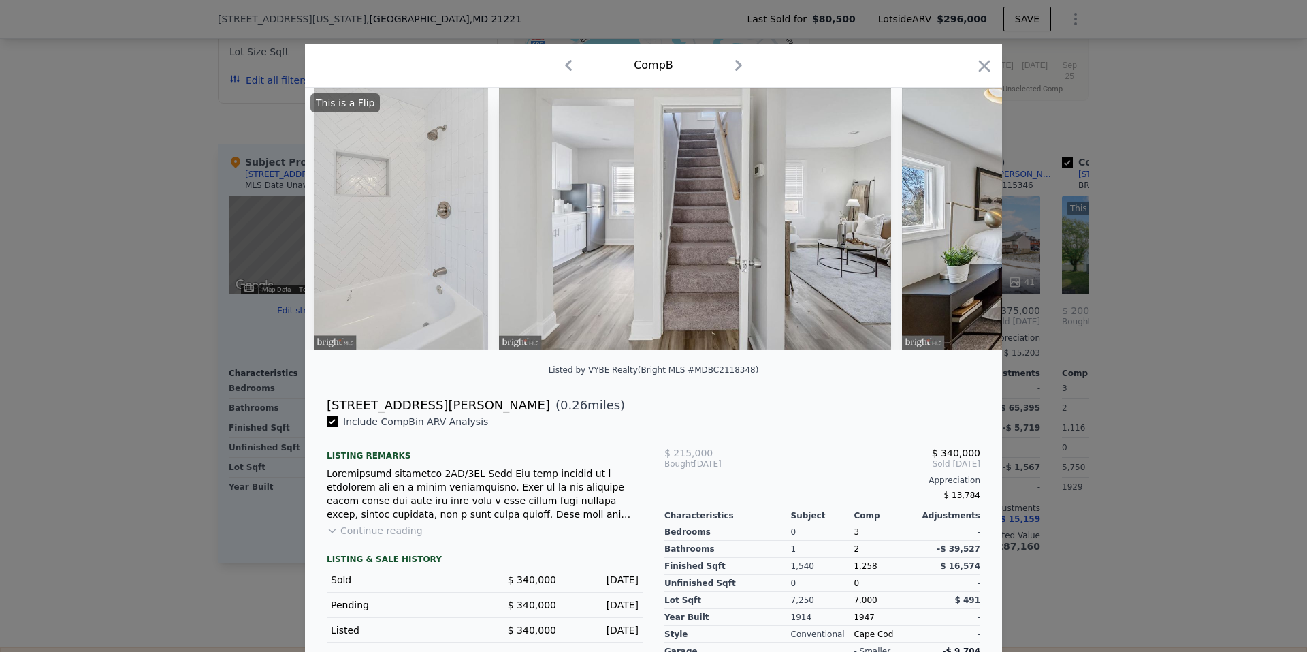
scroll to position [0, 7518]
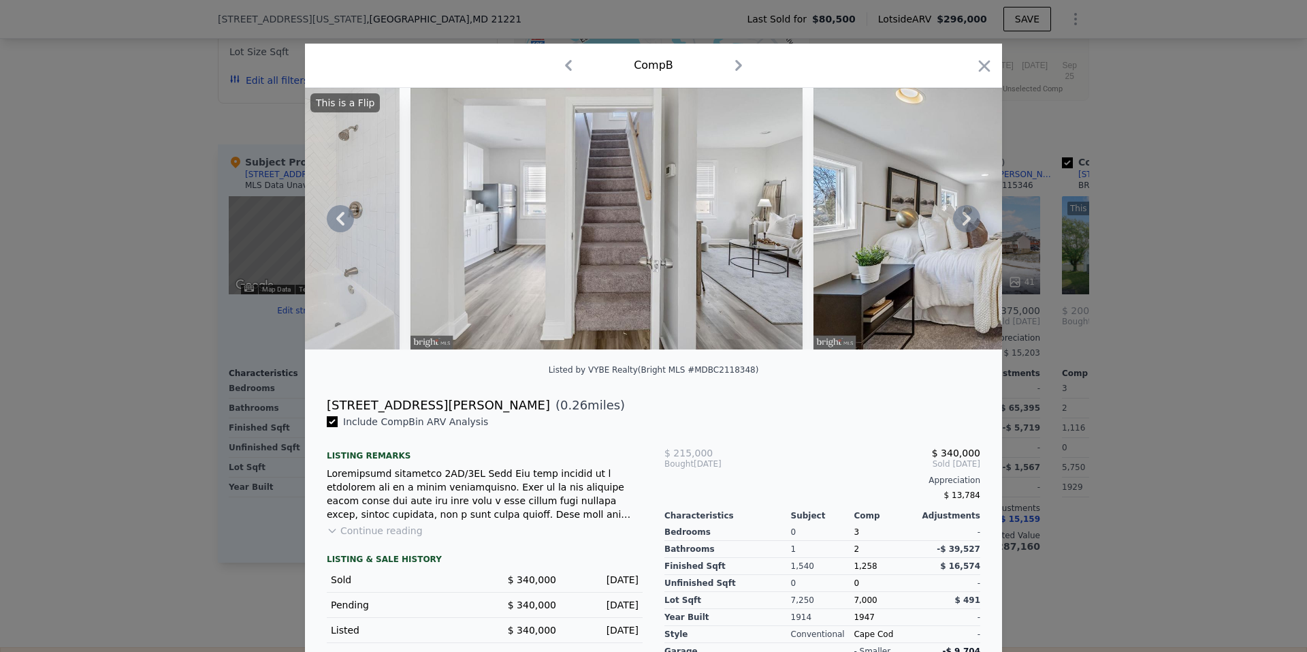
click at [964, 223] on icon at bounding box center [967, 219] width 8 height 14
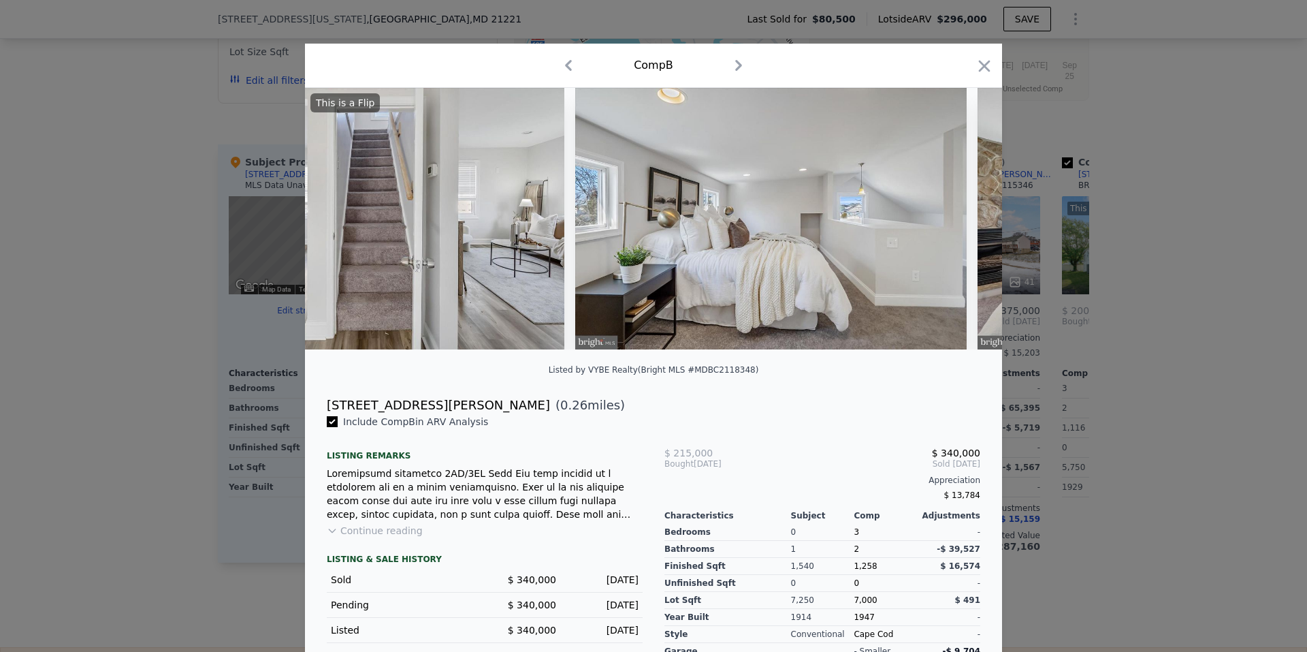
scroll to position [0, 7844]
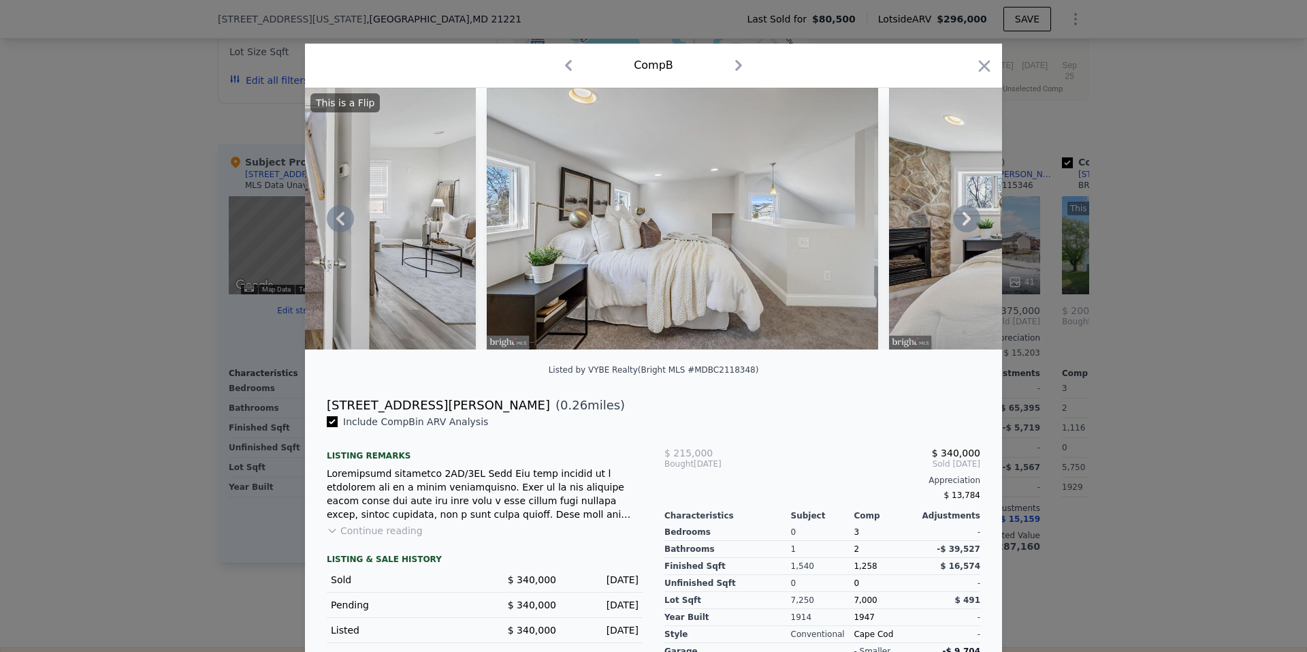
click at [963, 223] on icon at bounding box center [967, 219] width 8 height 14
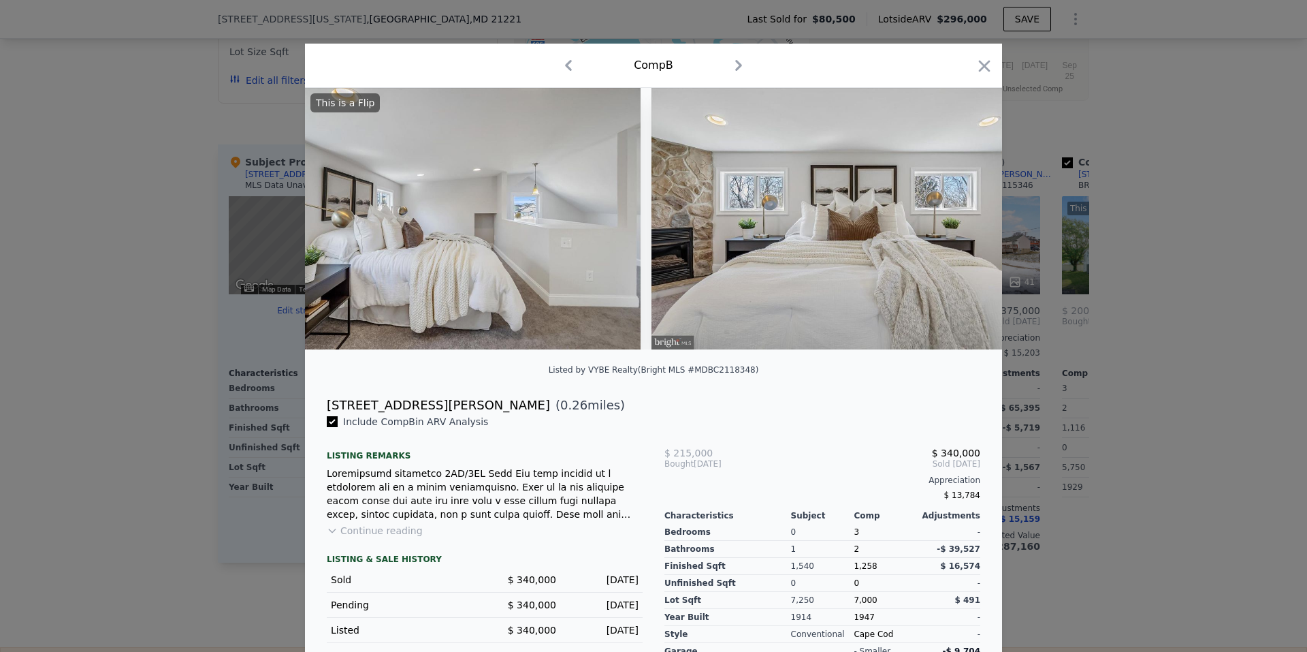
scroll to position [0, 8171]
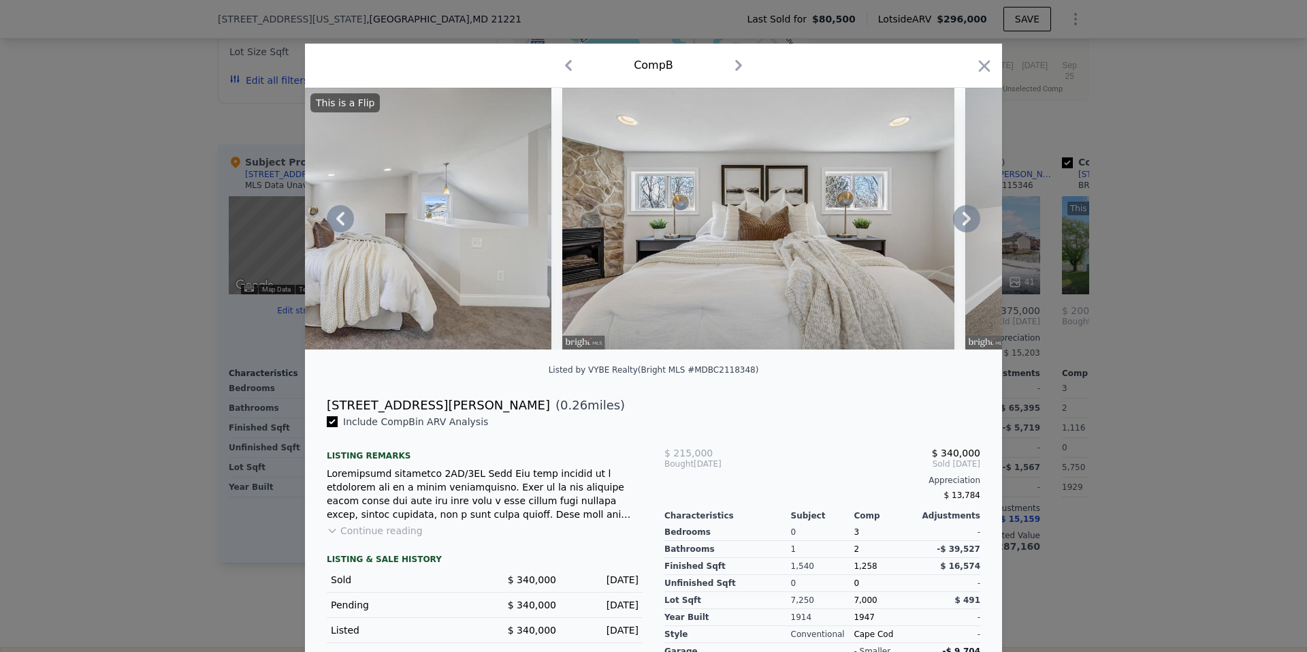
click at [963, 223] on icon at bounding box center [967, 219] width 8 height 14
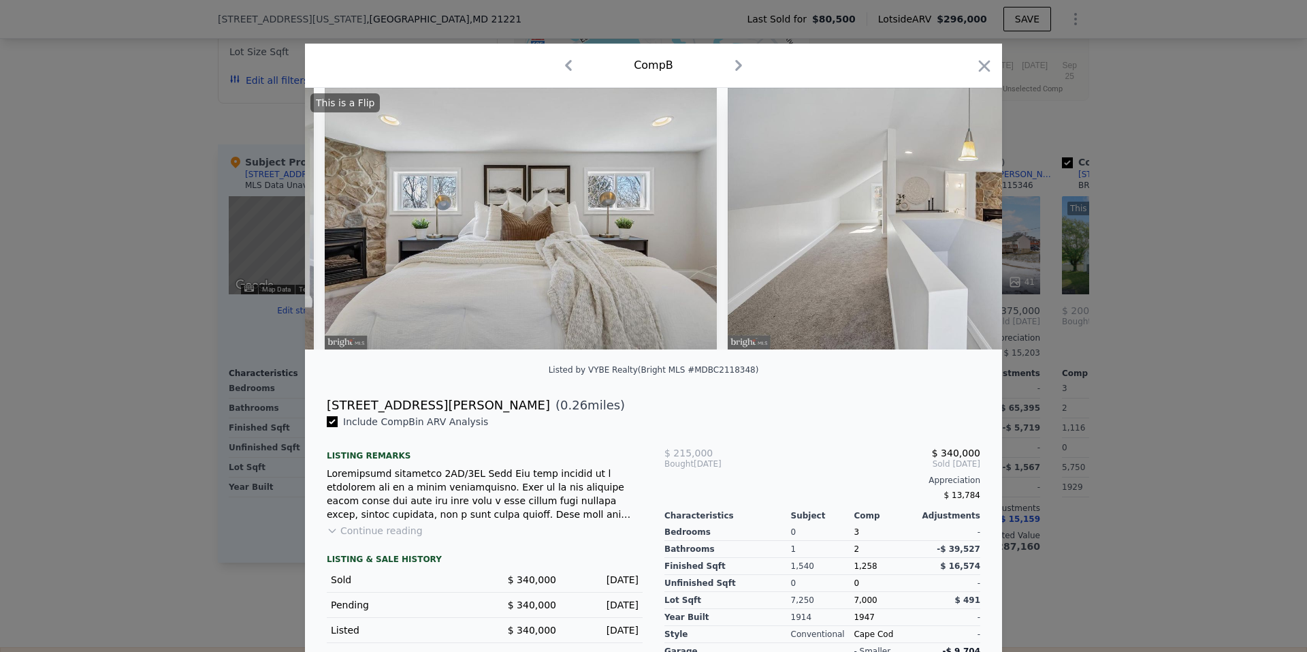
scroll to position [0, 8498]
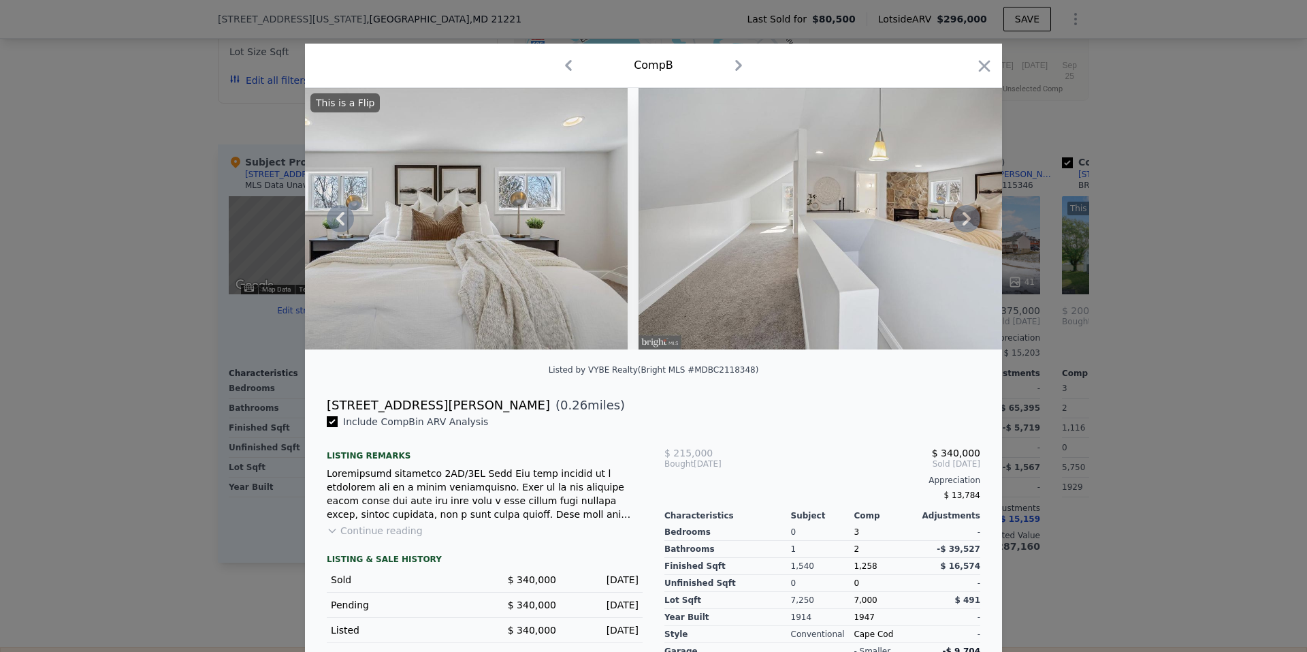
click at [963, 223] on icon at bounding box center [967, 219] width 8 height 14
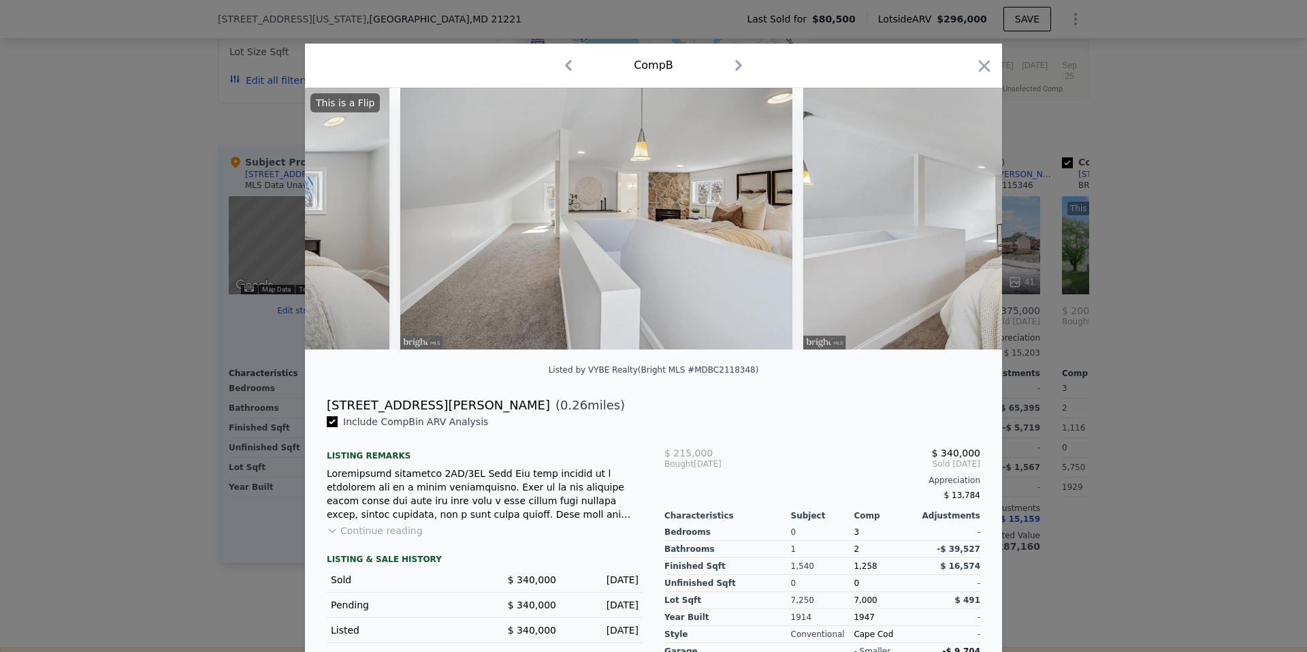
scroll to position [0, 8825]
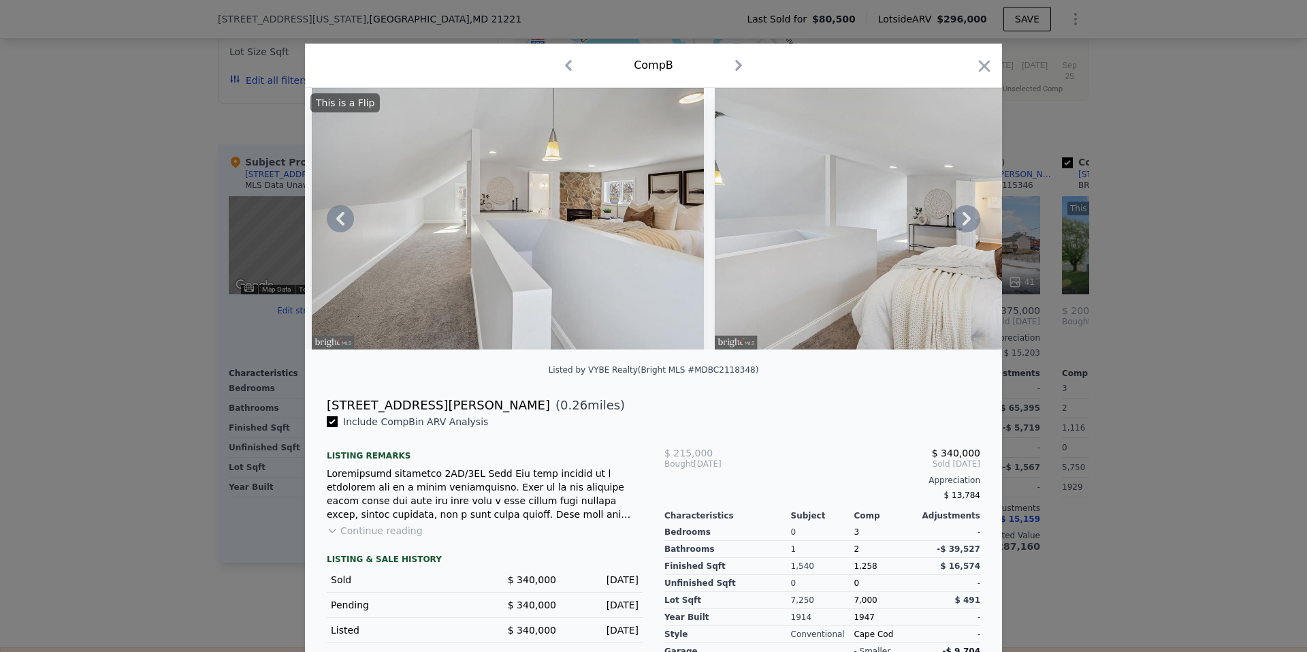
click at [963, 223] on icon at bounding box center [967, 219] width 8 height 14
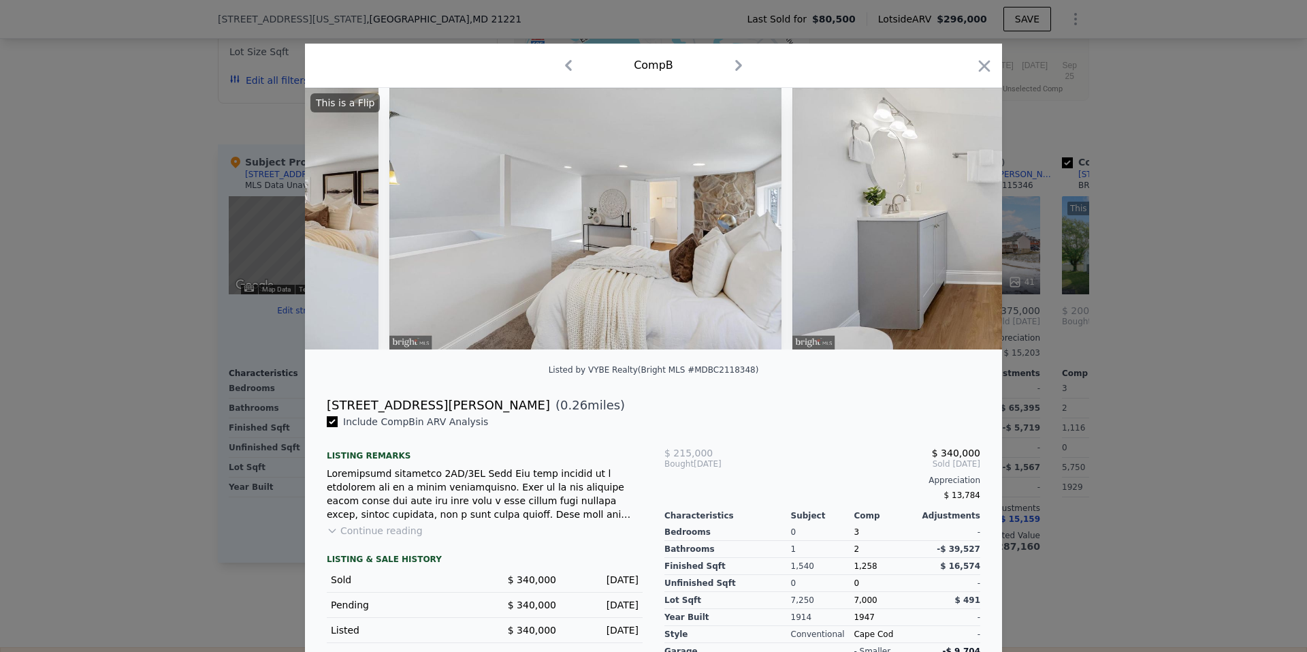
scroll to position [0, 9152]
click at [963, 223] on icon at bounding box center [967, 219] width 8 height 14
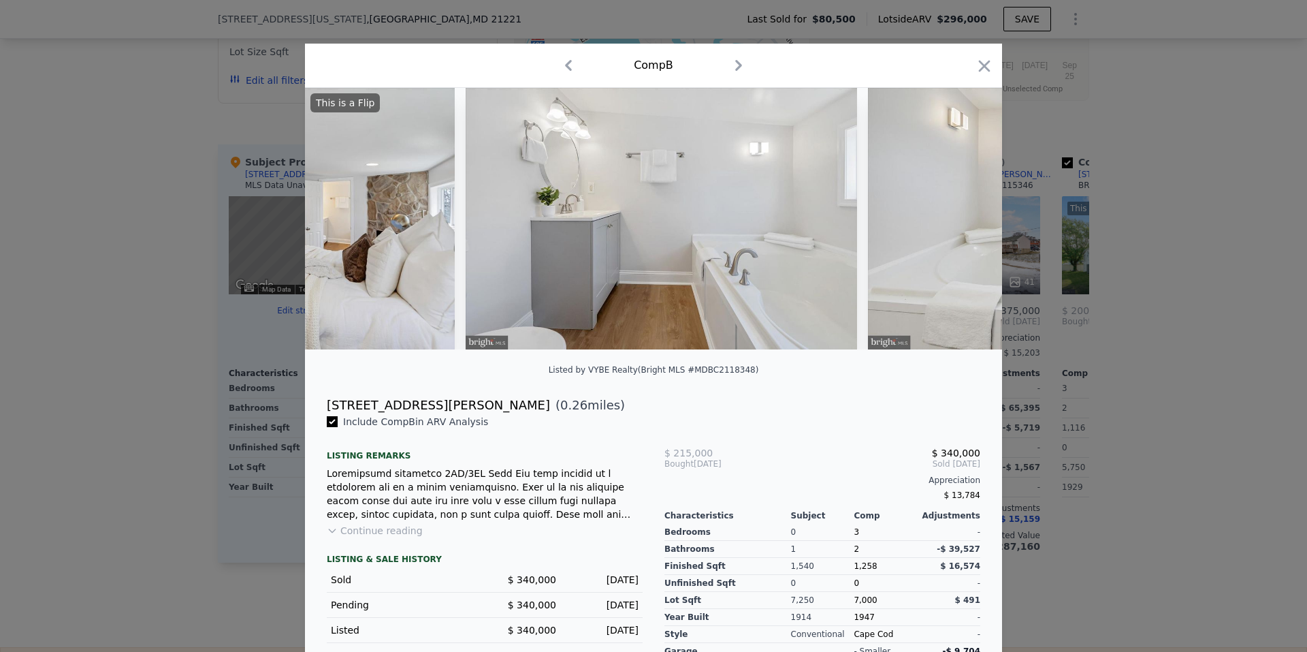
scroll to position [0, 9479]
click at [963, 223] on icon at bounding box center [967, 219] width 8 height 14
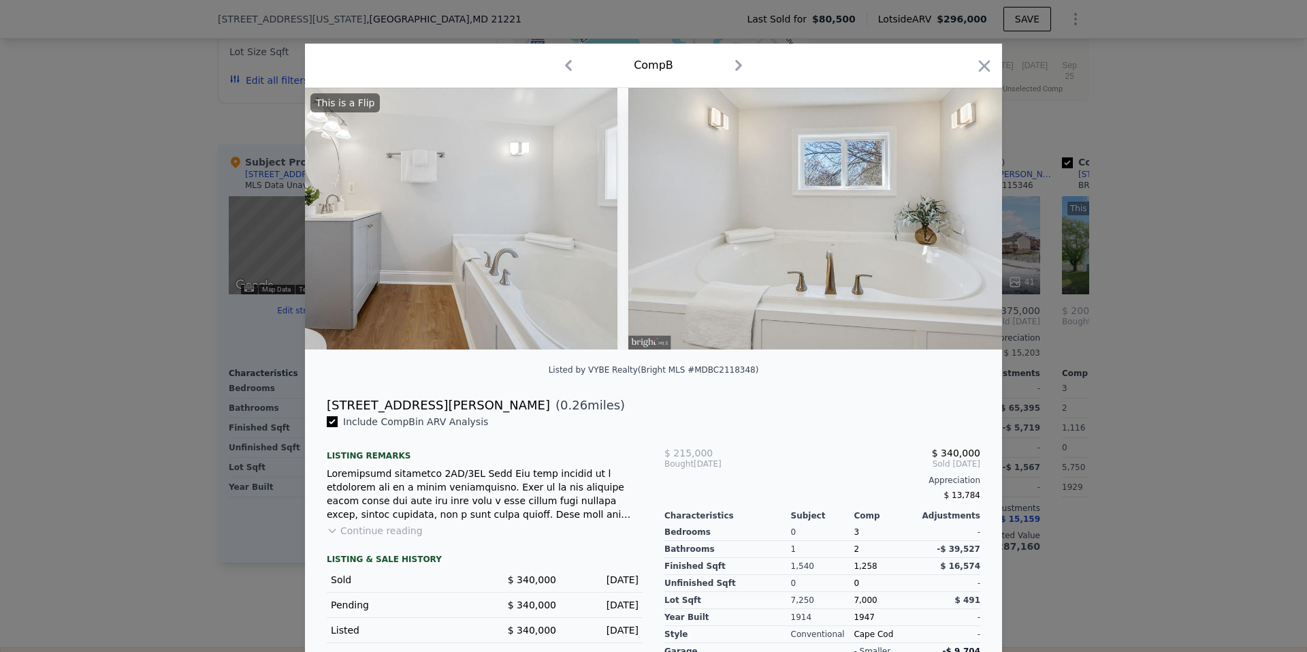
scroll to position [0, 9805]
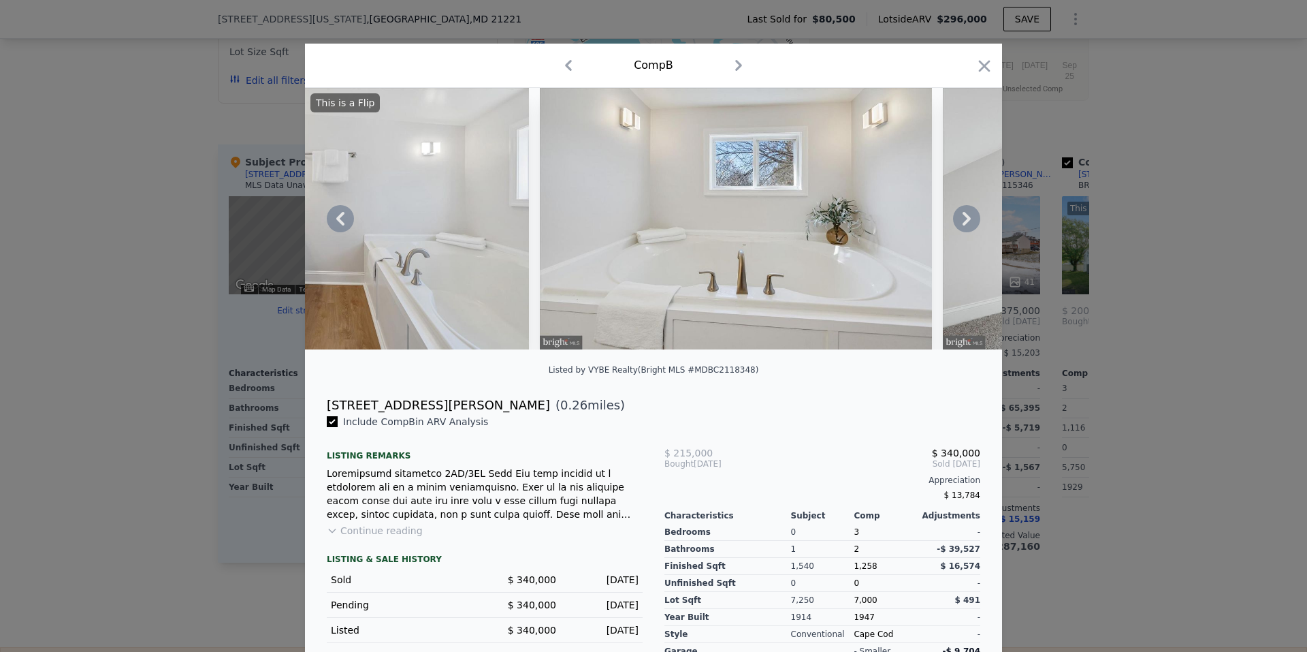
click at [963, 223] on icon at bounding box center [967, 219] width 8 height 14
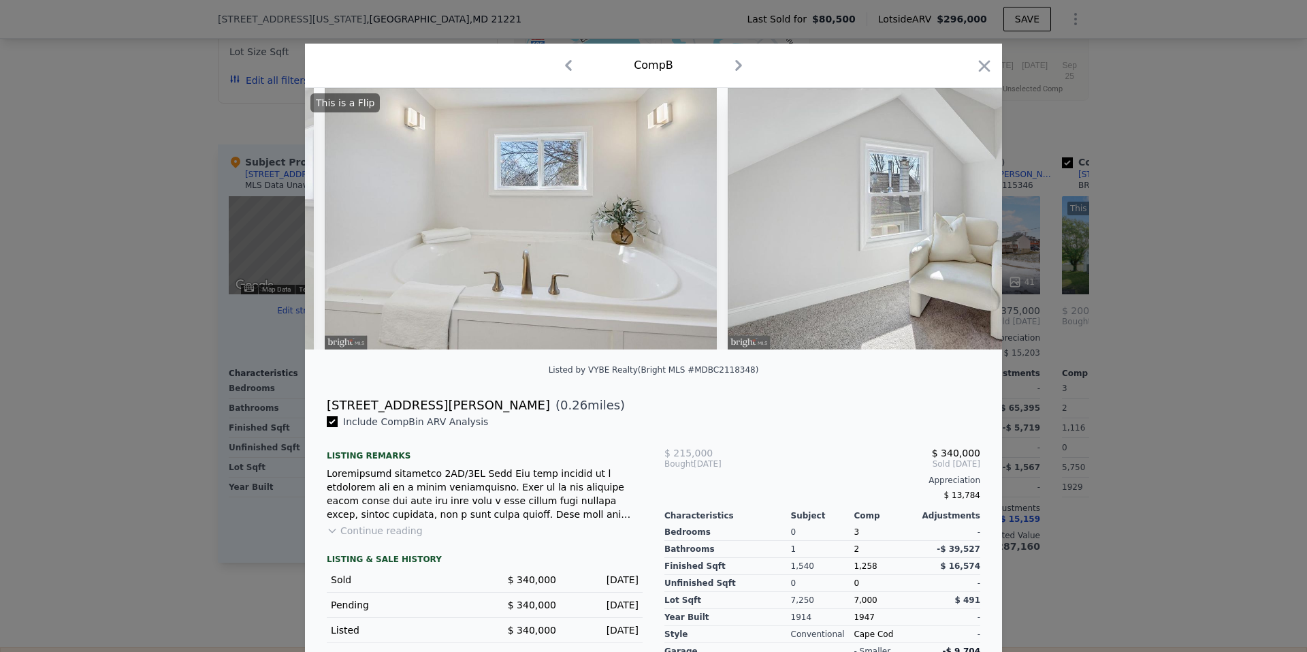
scroll to position [0, 10132]
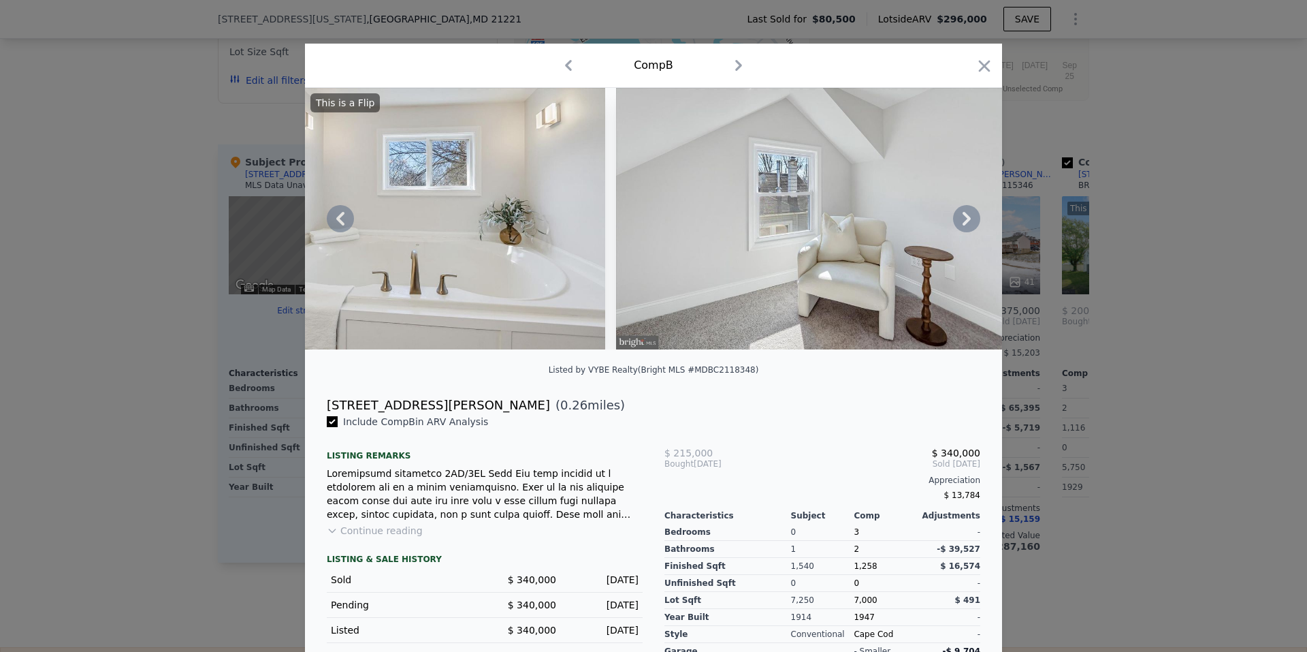
drag, startPoint x: 963, startPoint y: 223, endPoint x: 956, endPoint y: 220, distance: 7.3
click at [956, 220] on icon at bounding box center [966, 218] width 27 height 27
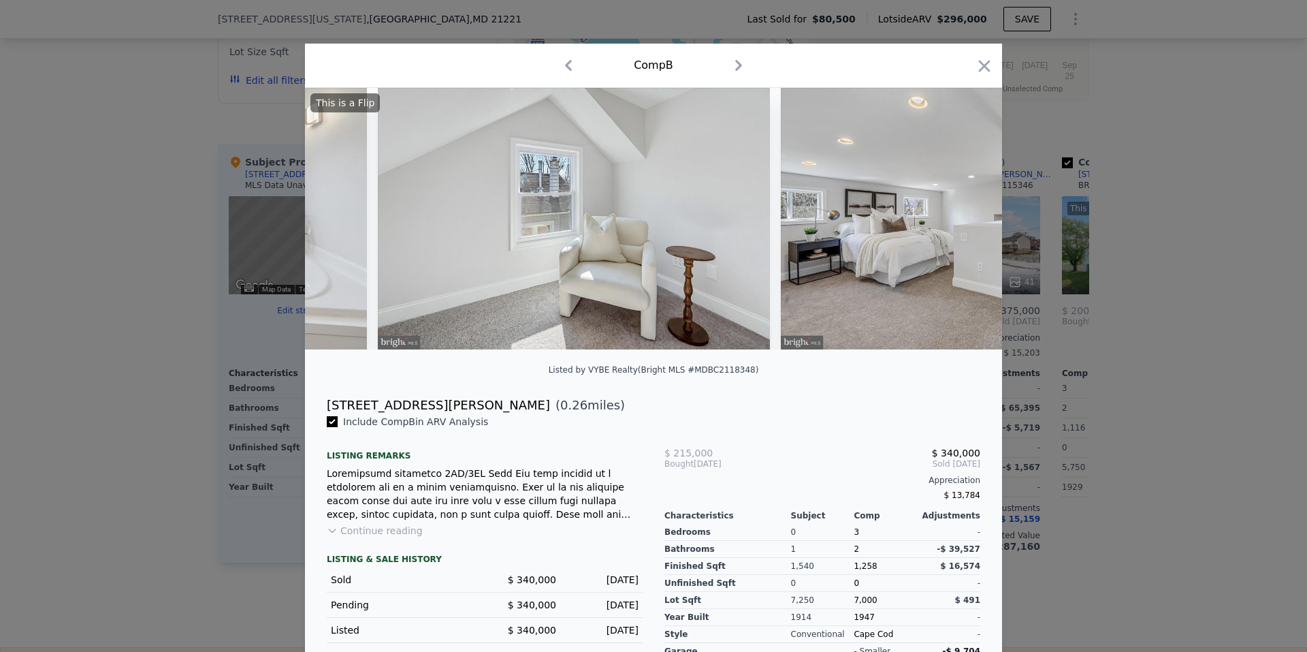
scroll to position [0, 10459]
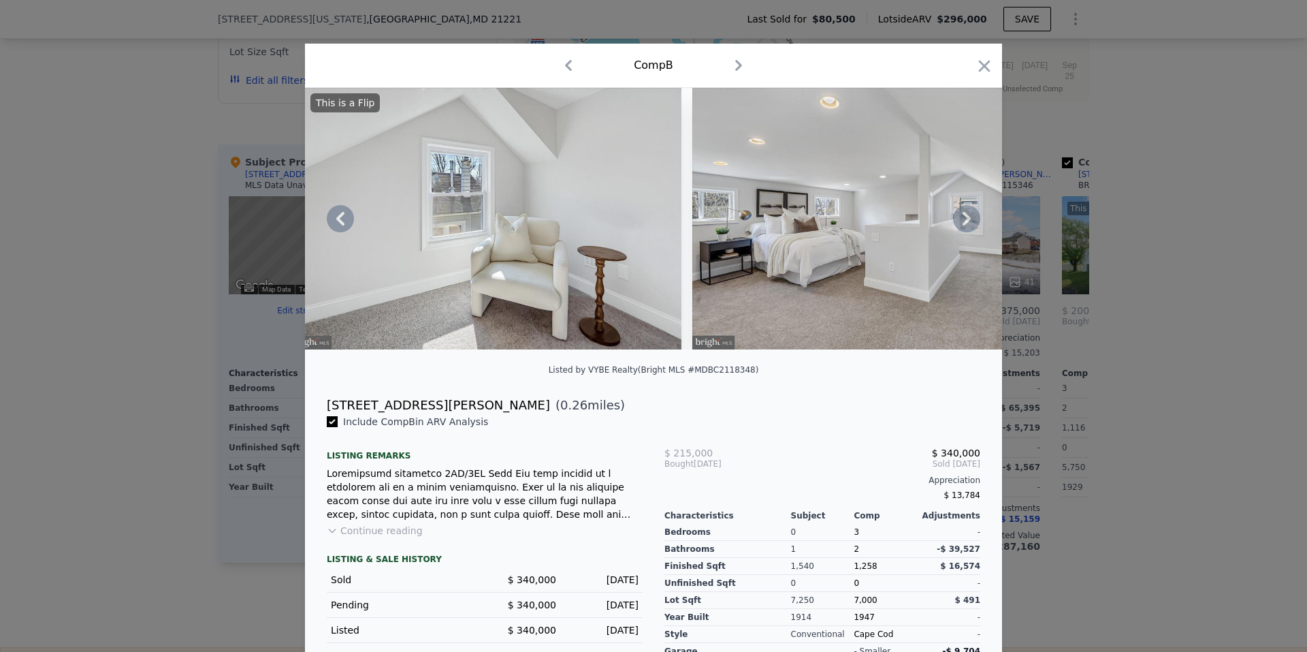
click at [959, 225] on icon at bounding box center [966, 218] width 27 height 27
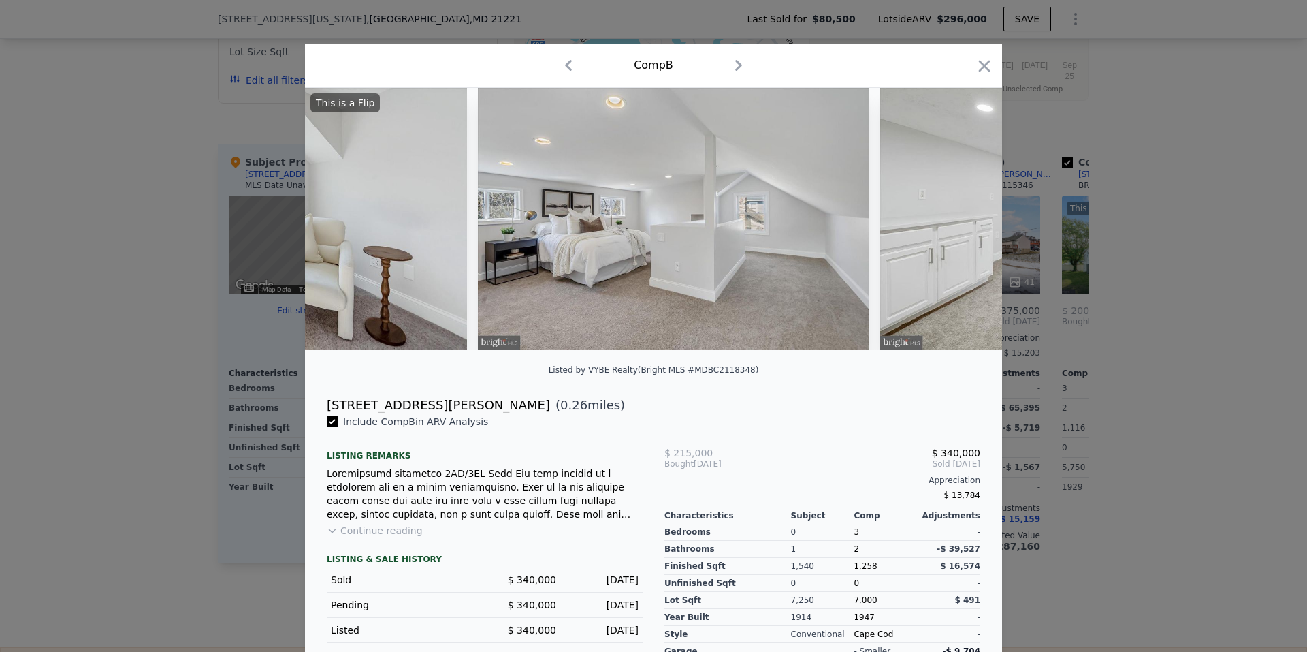
scroll to position [0, 10786]
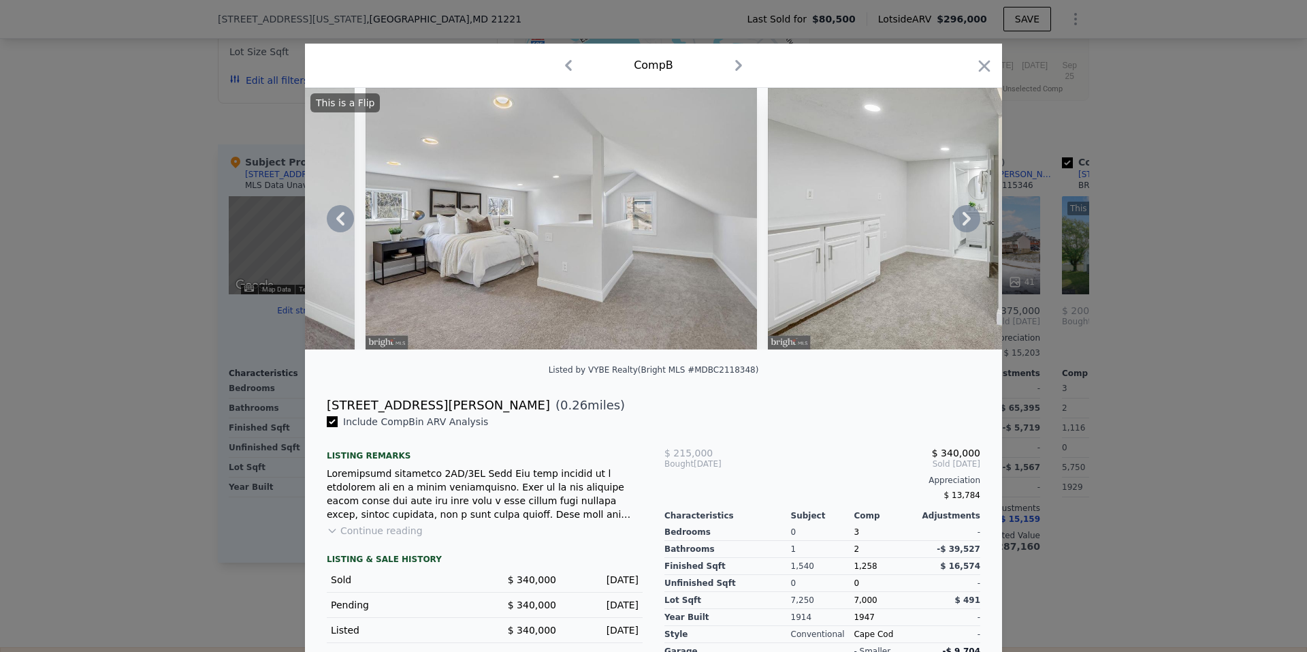
click at [959, 225] on icon at bounding box center [966, 218] width 27 height 27
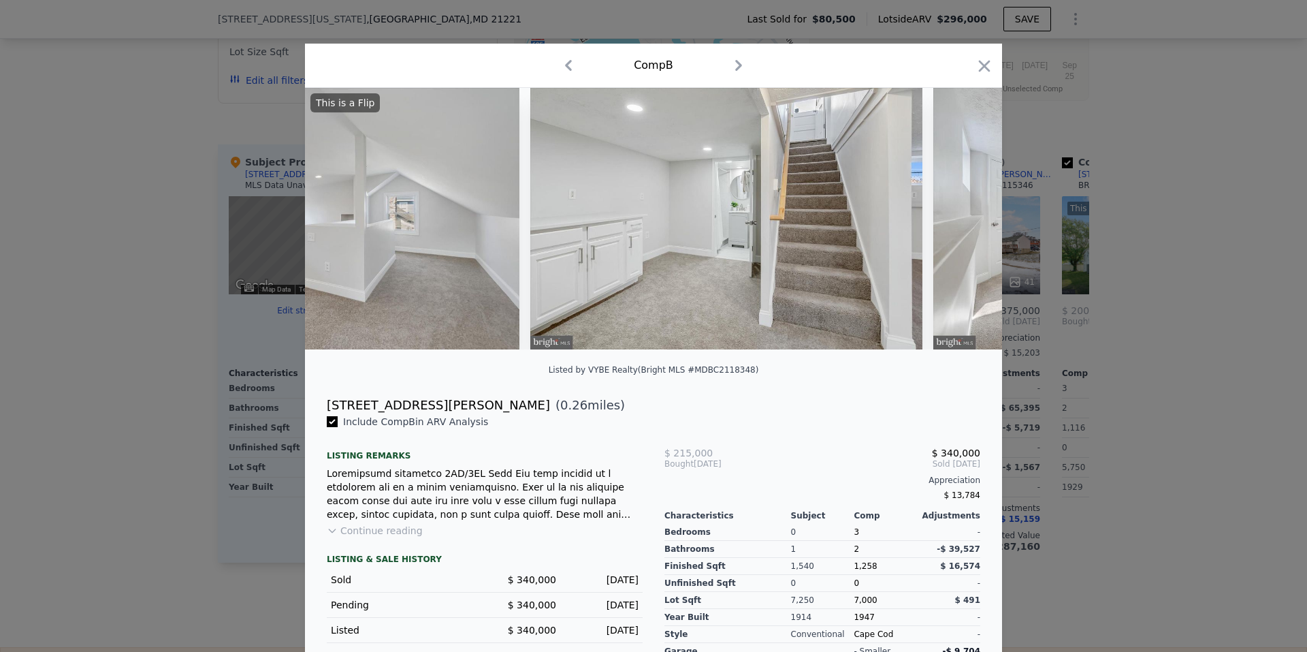
scroll to position [0, 11113]
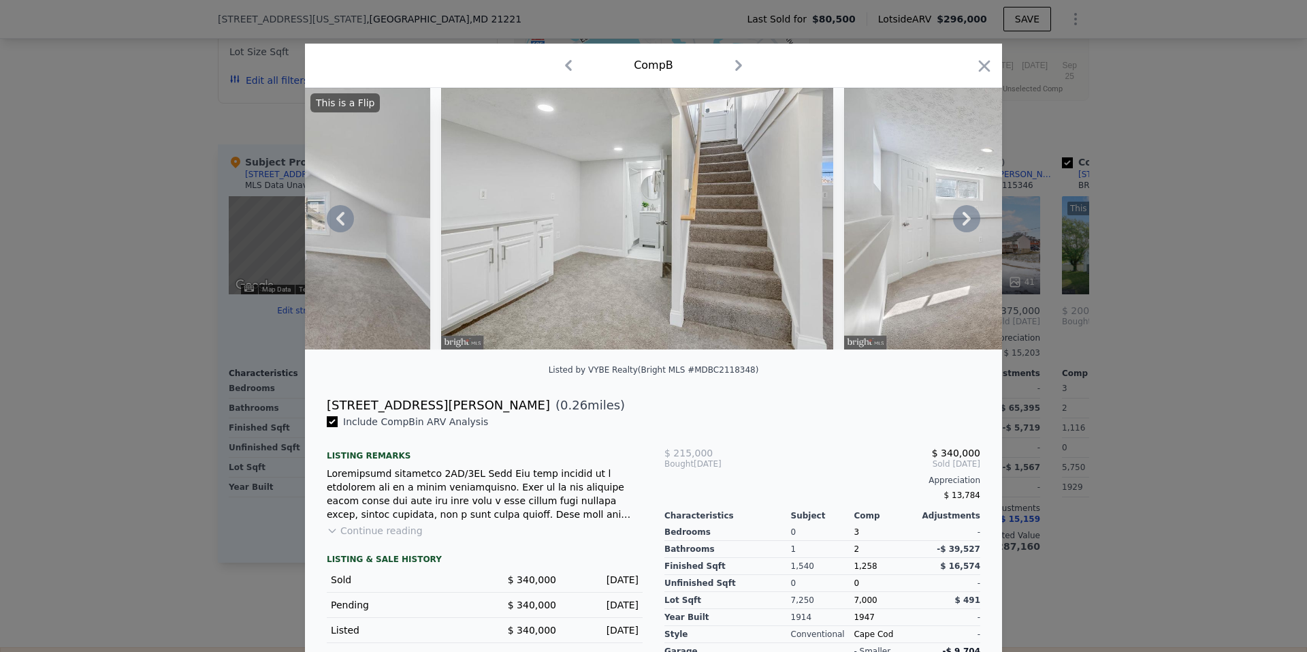
click at [959, 225] on icon at bounding box center [966, 218] width 27 height 27
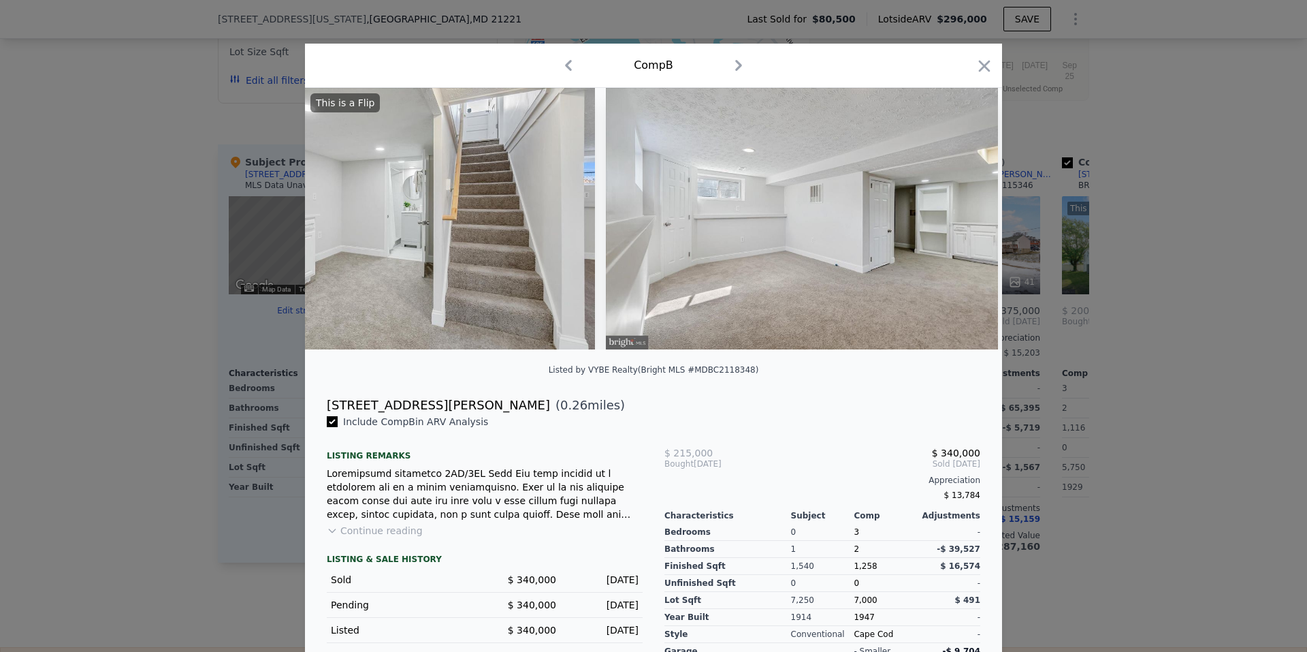
scroll to position [0, 11440]
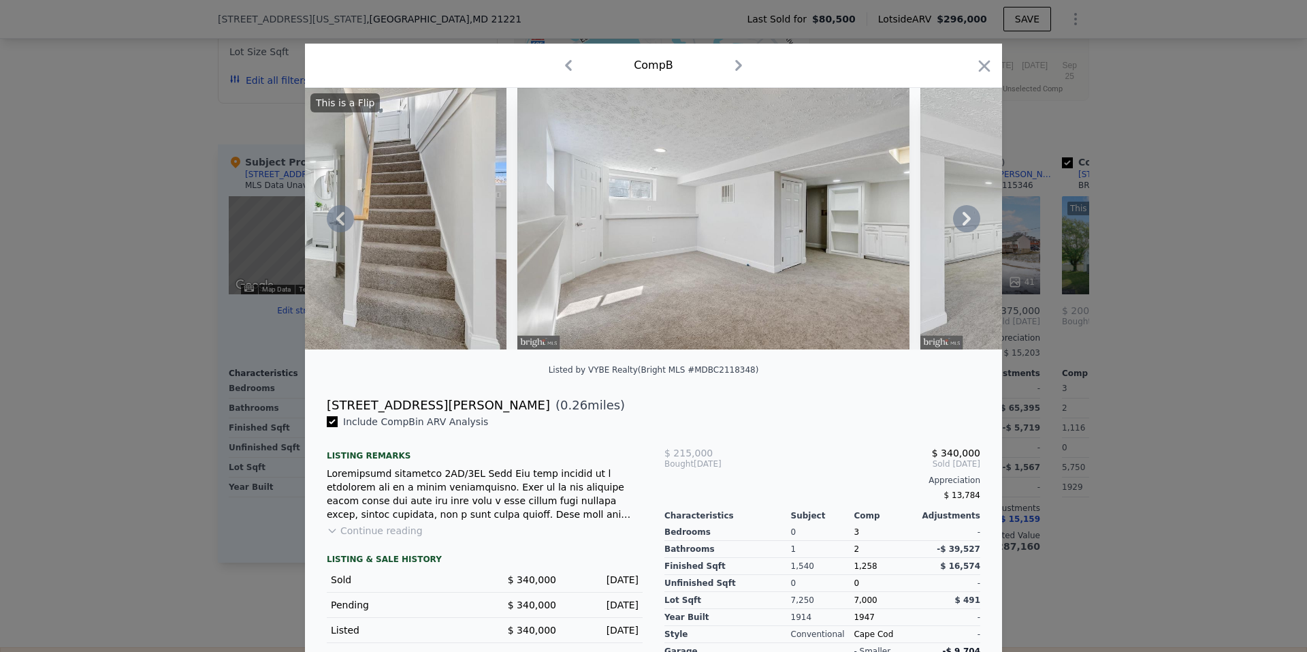
drag, startPoint x: 959, startPoint y: 225, endPoint x: 773, endPoint y: 281, distance: 194.6
click at [773, 281] on img at bounding box center [714, 218] width 392 height 261
click at [967, 222] on icon at bounding box center [966, 218] width 27 height 27
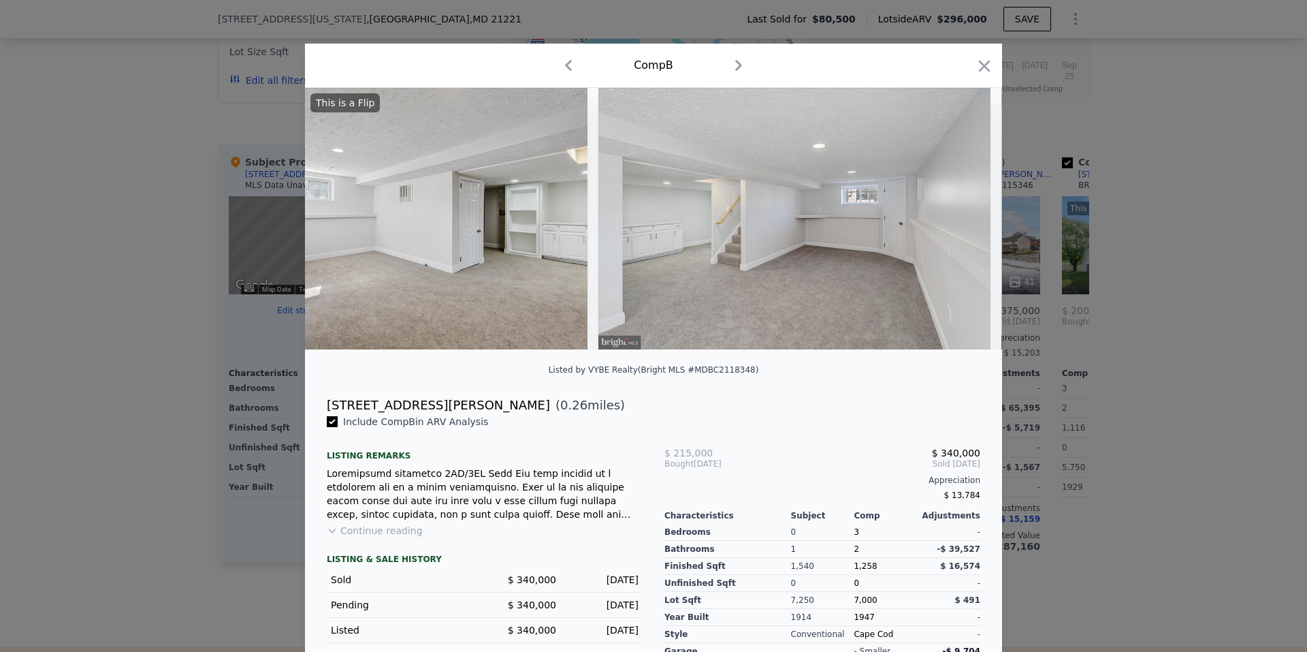
scroll to position [0, 11767]
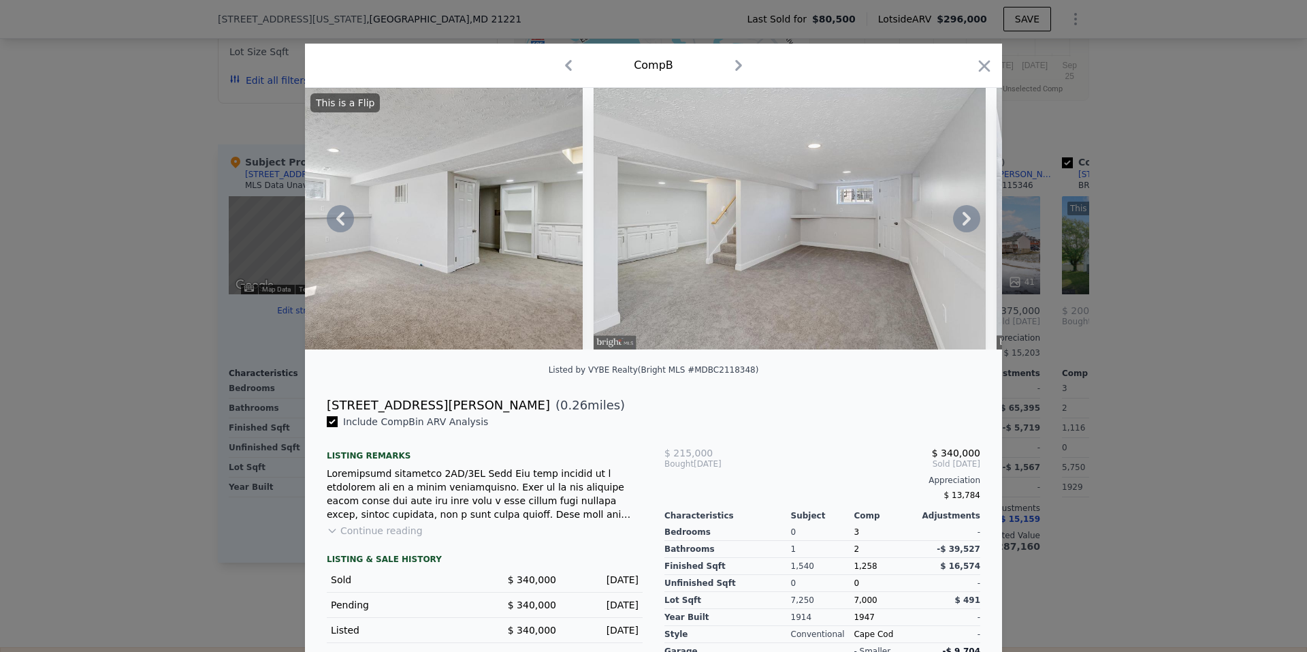
click at [966, 222] on icon at bounding box center [966, 218] width 27 height 27
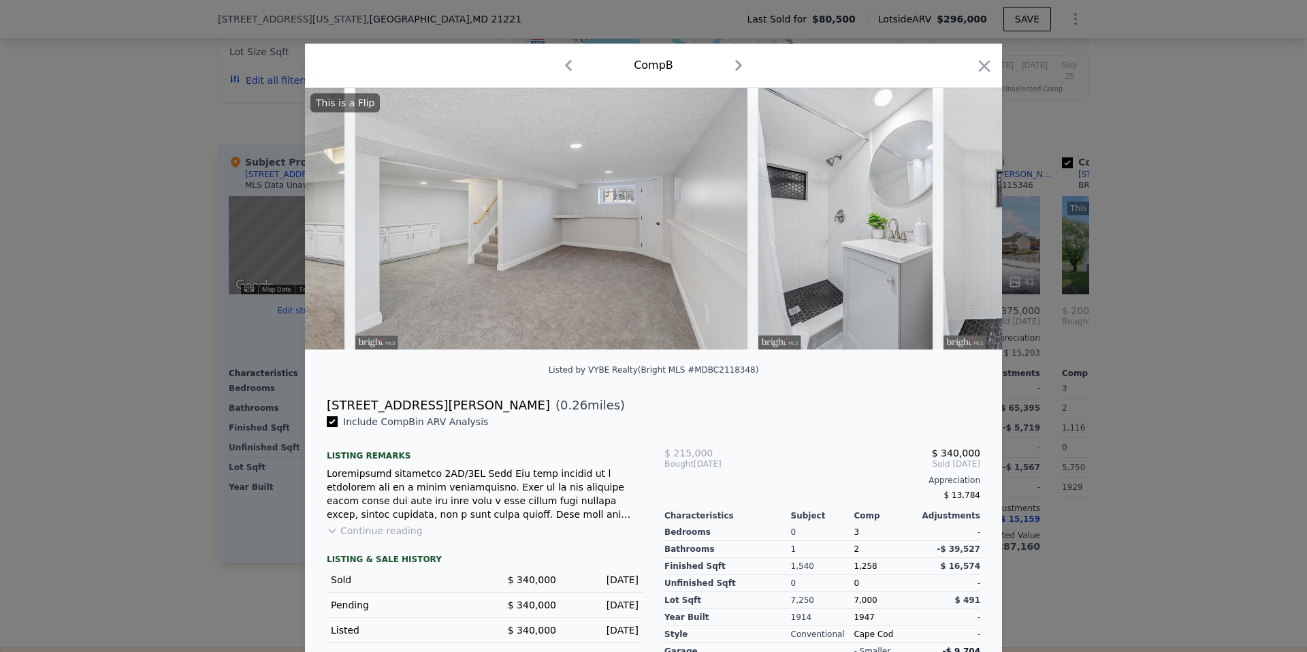
scroll to position [0, 12093]
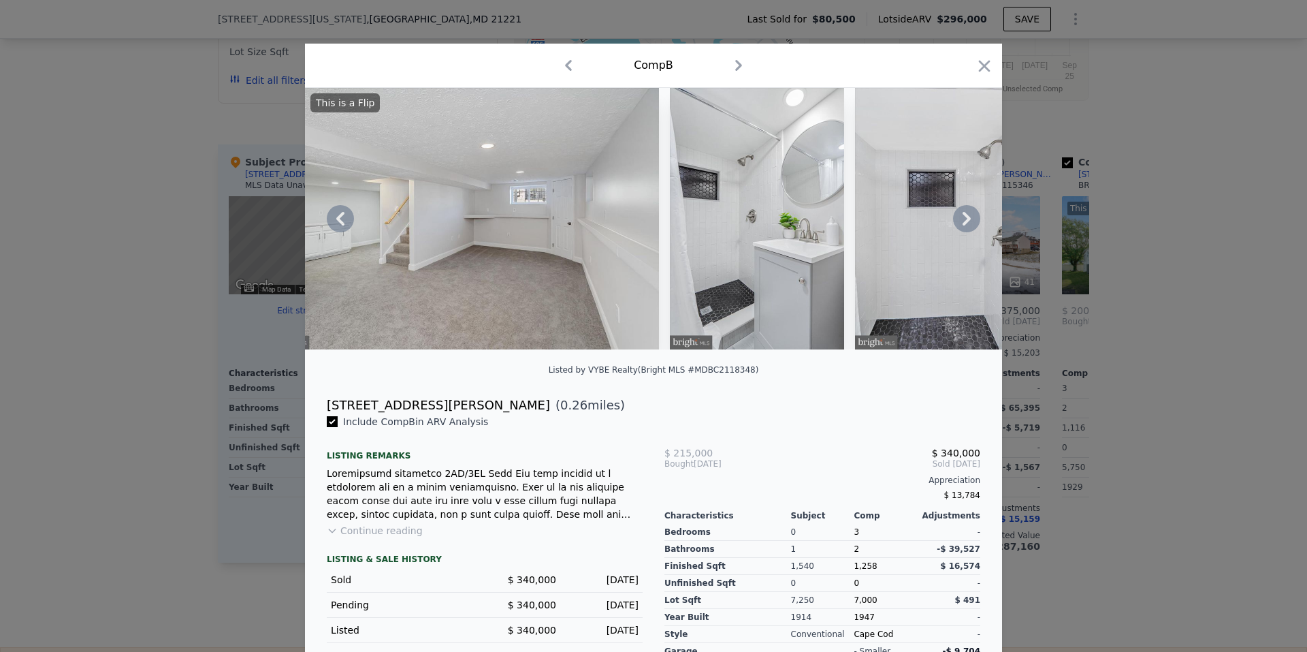
drag, startPoint x: 961, startPoint y: 222, endPoint x: 921, endPoint y: 242, distance: 44.2
click at [921, 242] on img at bounding box center [942, 218] width 174 height 261
click at [957, 223] on icon at bounding box center [966, 218] width 27 height 27
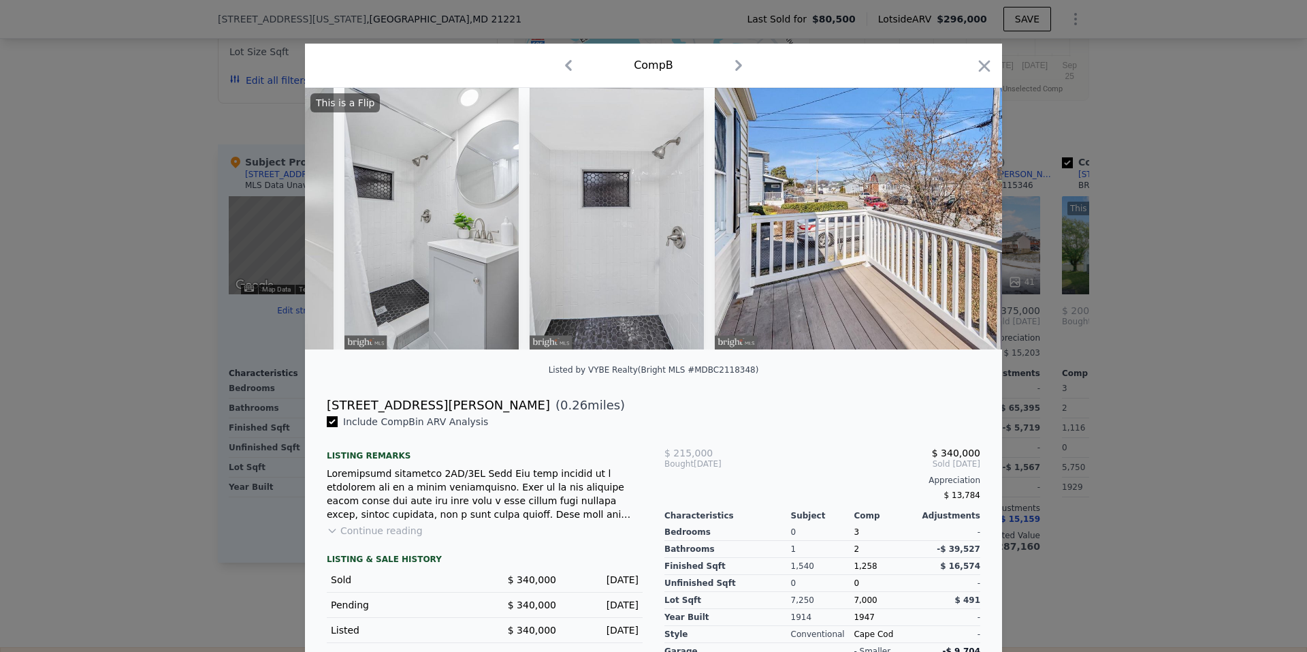
scroll to position [0, 12420]
click at [589, 219] on img at bounding box center [615, 218] width 174 height 261
click at [588, 219] on img at bounding box center [615, 218] width 174 height 261
click at [959, 221] on icon at bounding box center [966, 218] width 27 height 27
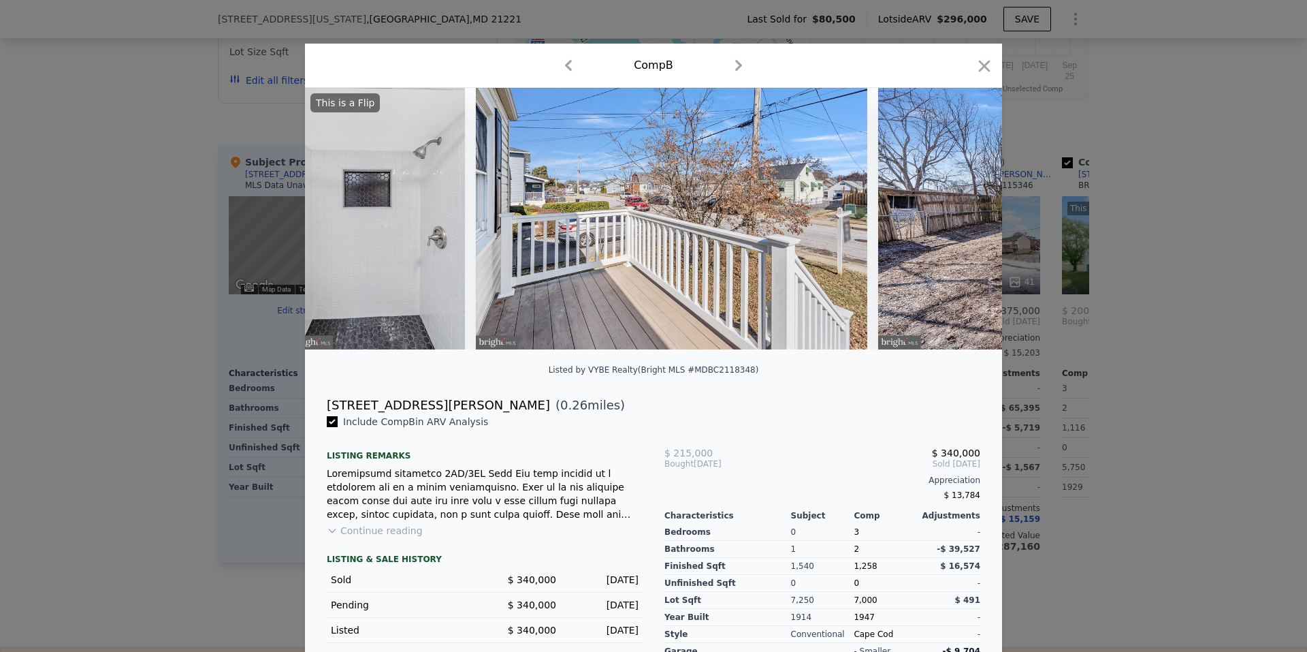
scroll to position [0, 12747]
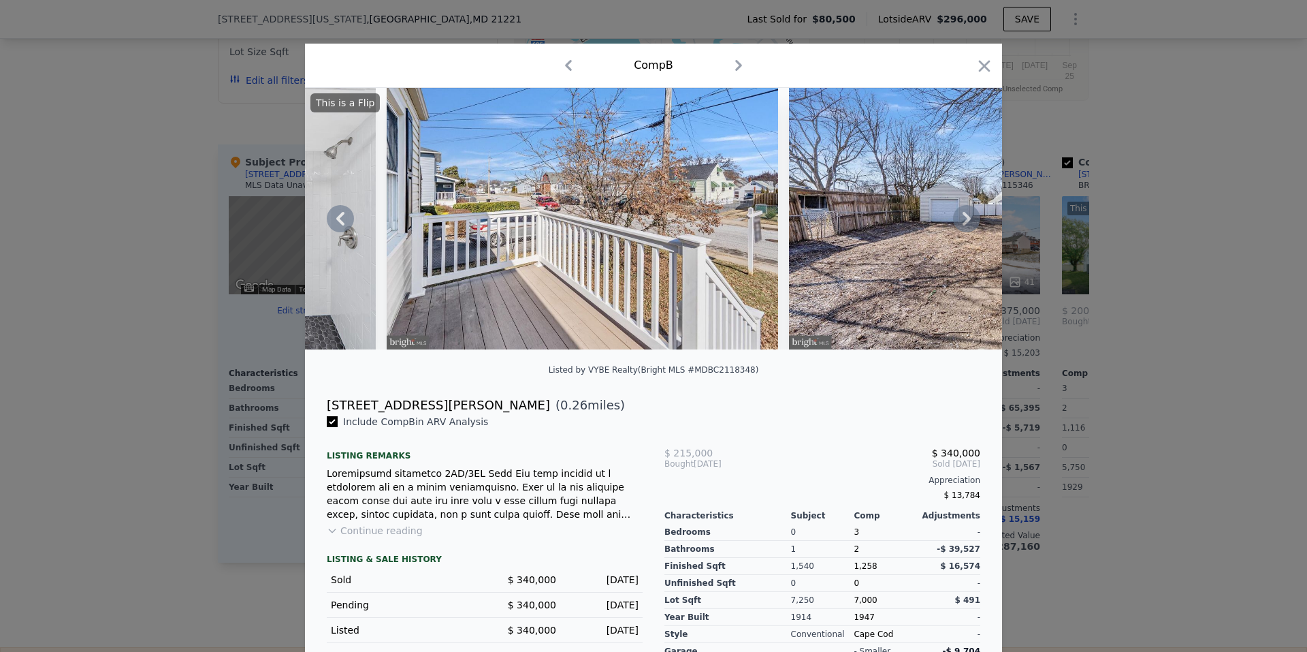
click at [959, 221] on icon at bounding box center [966, 218] width 27 height 27
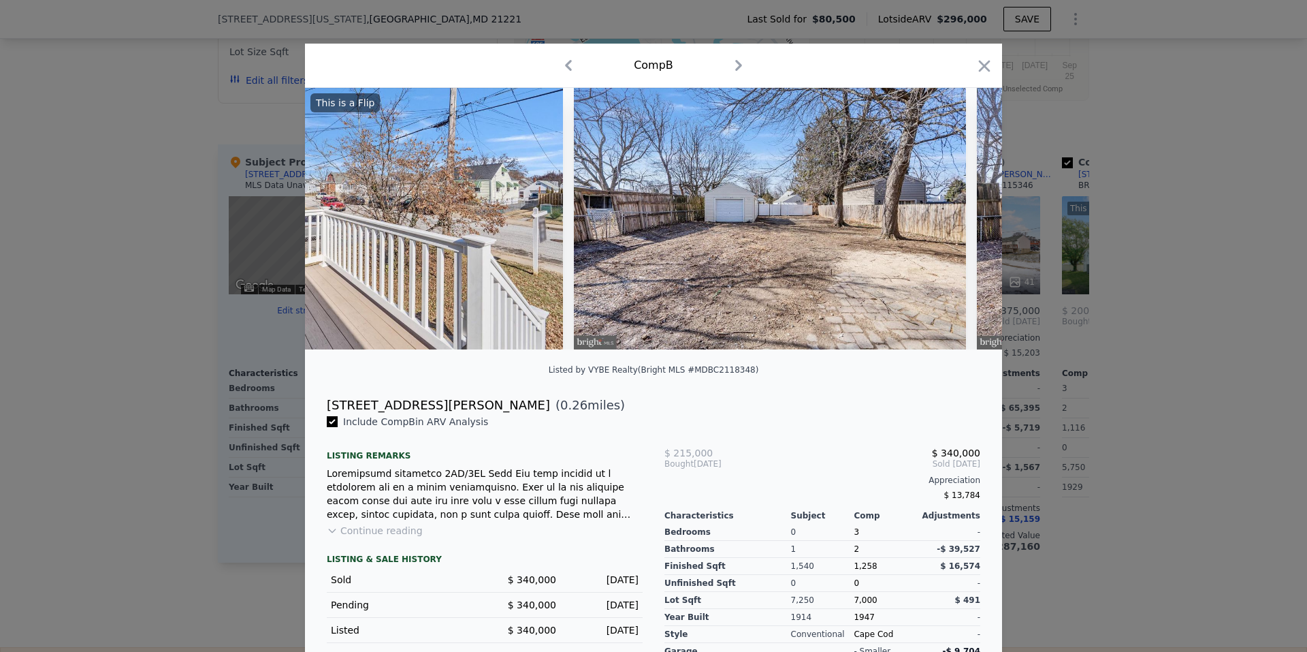
scroll to position [0, 13074]
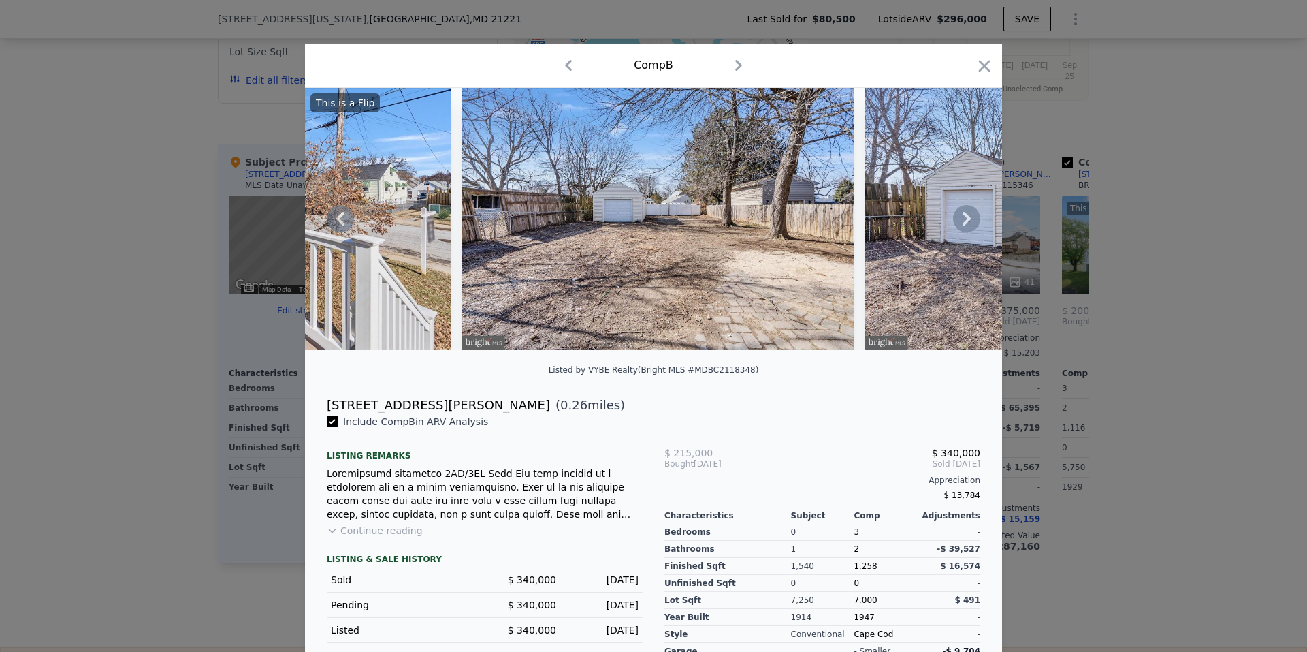
click at [959, 221] on div "This is a Flip" at bounding box center [653, 218] width 697 height 261
click at [959, 221] on icon at bounding box center [966, 218] width 27 height 27
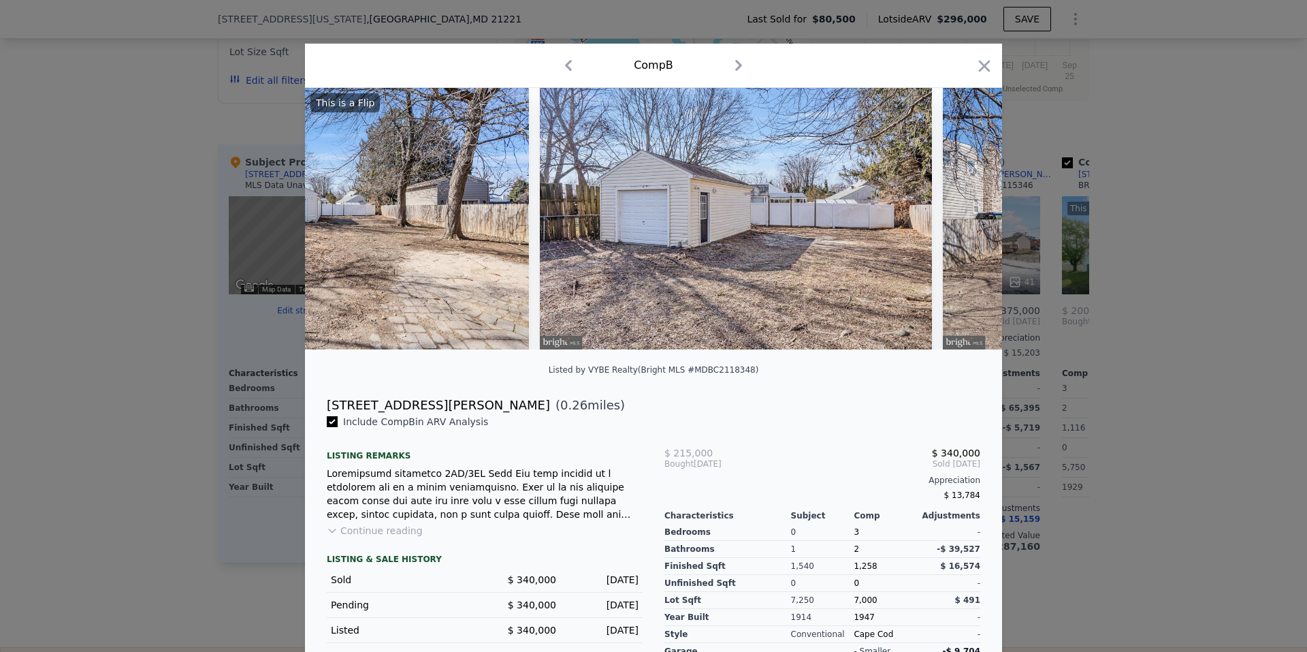
scroll to position [0, 13401]
click at [959, 221] on icon at bounding box center [966, 218] width 27 height 27
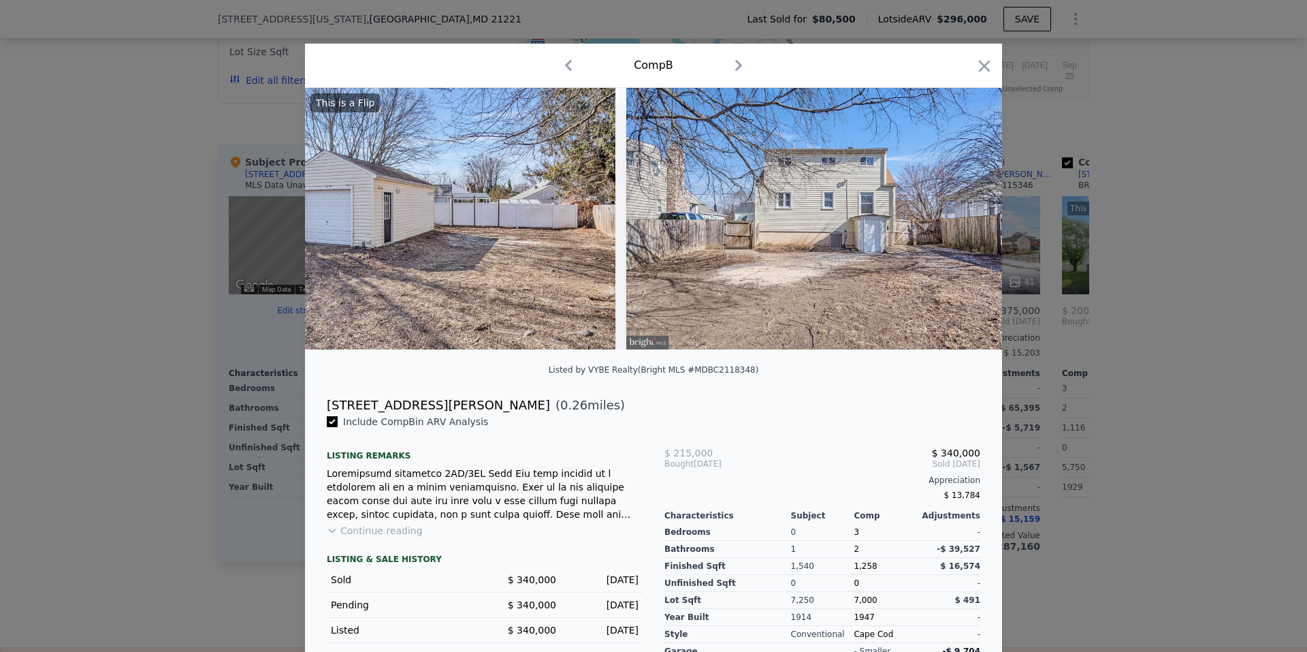
scroll to position [0, 13728]
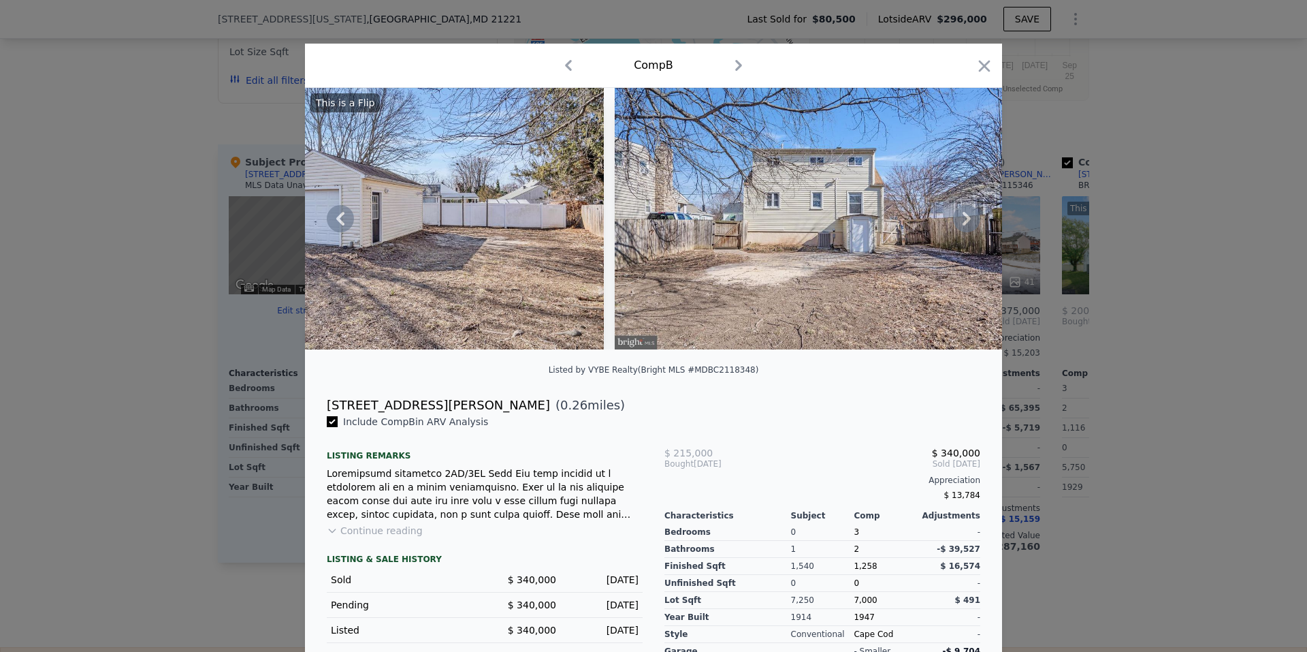
click at [959, 221] on icon at bounding box center [966, 218] width 27 height 27
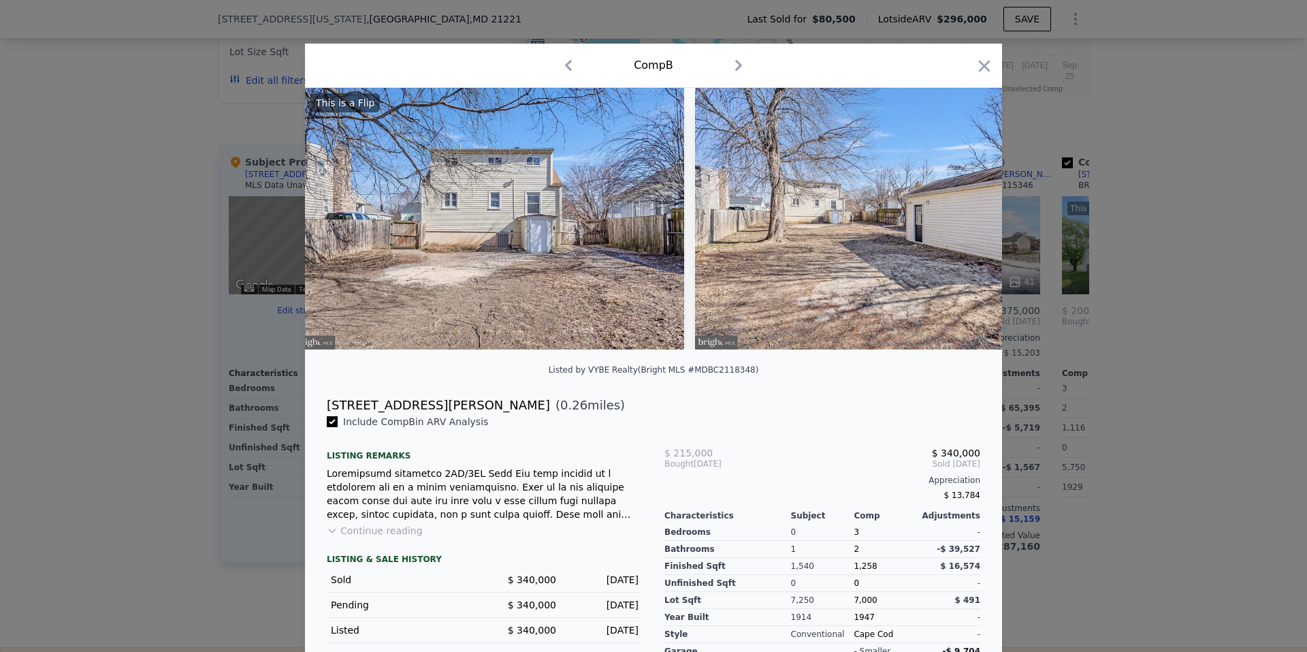
scroll to position [0, 14055]
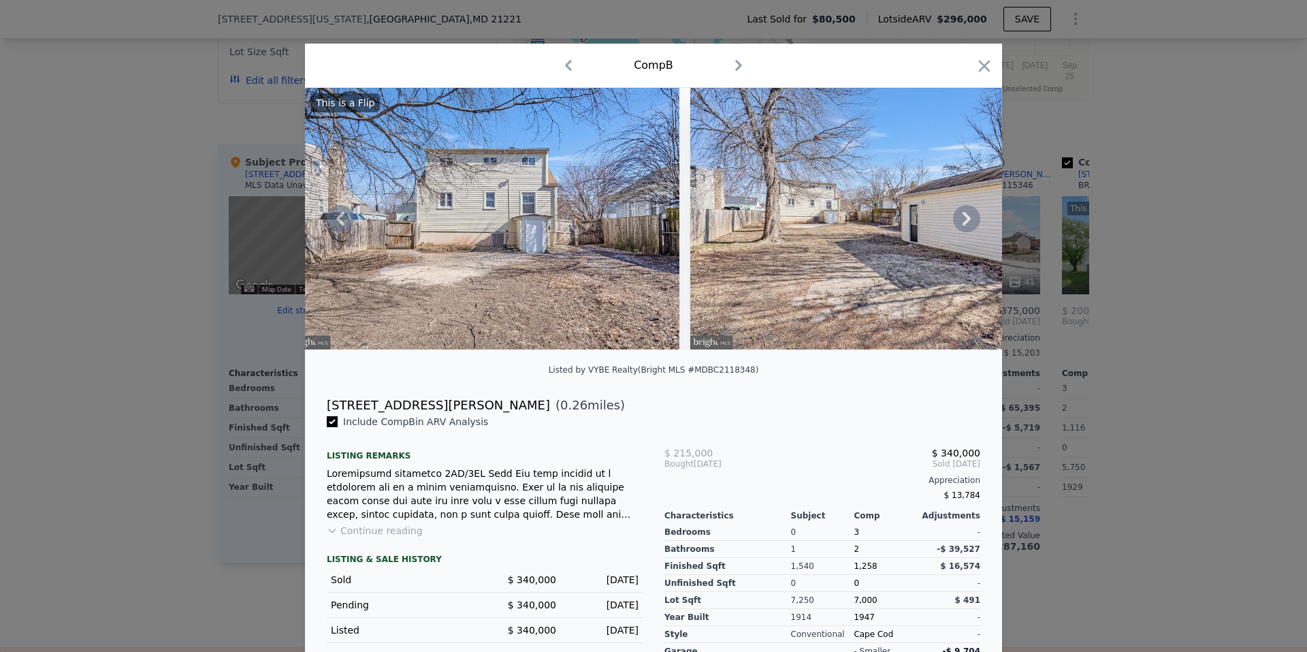
click at [959, 221] on icon at bounding box center [966, 218] width 27 height 27
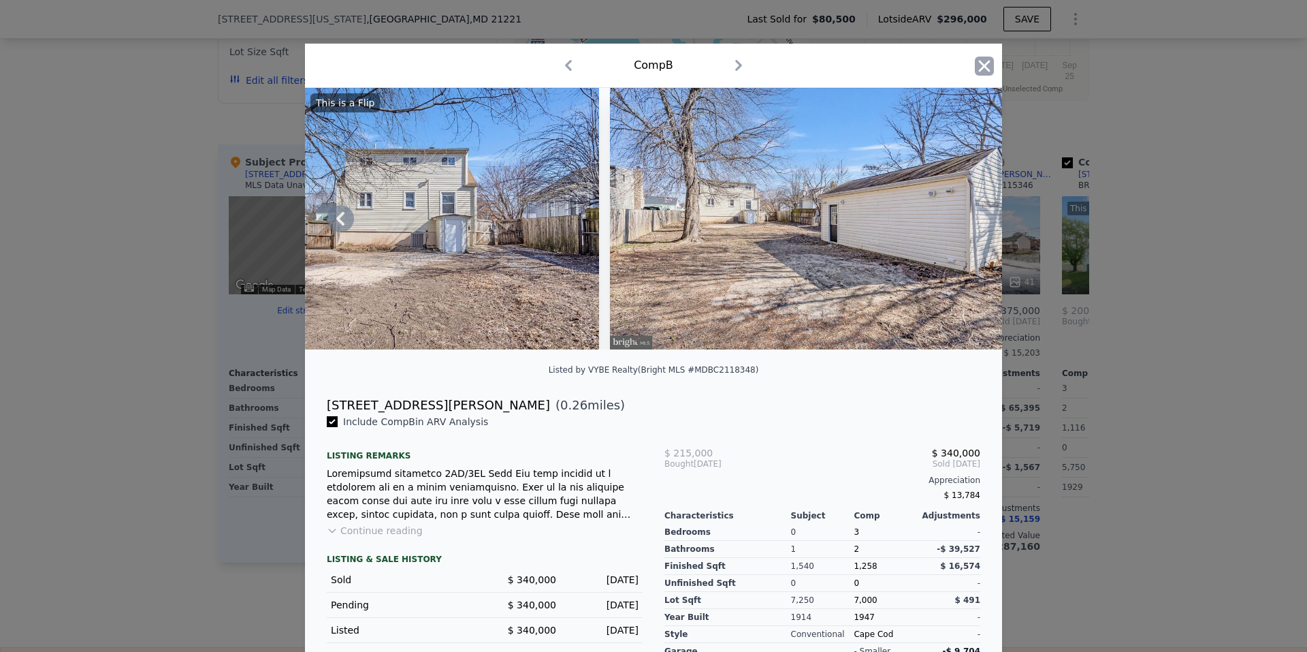
click at [982, 68] on icon "button" at bounding box center [985, 66] width 12 height 12
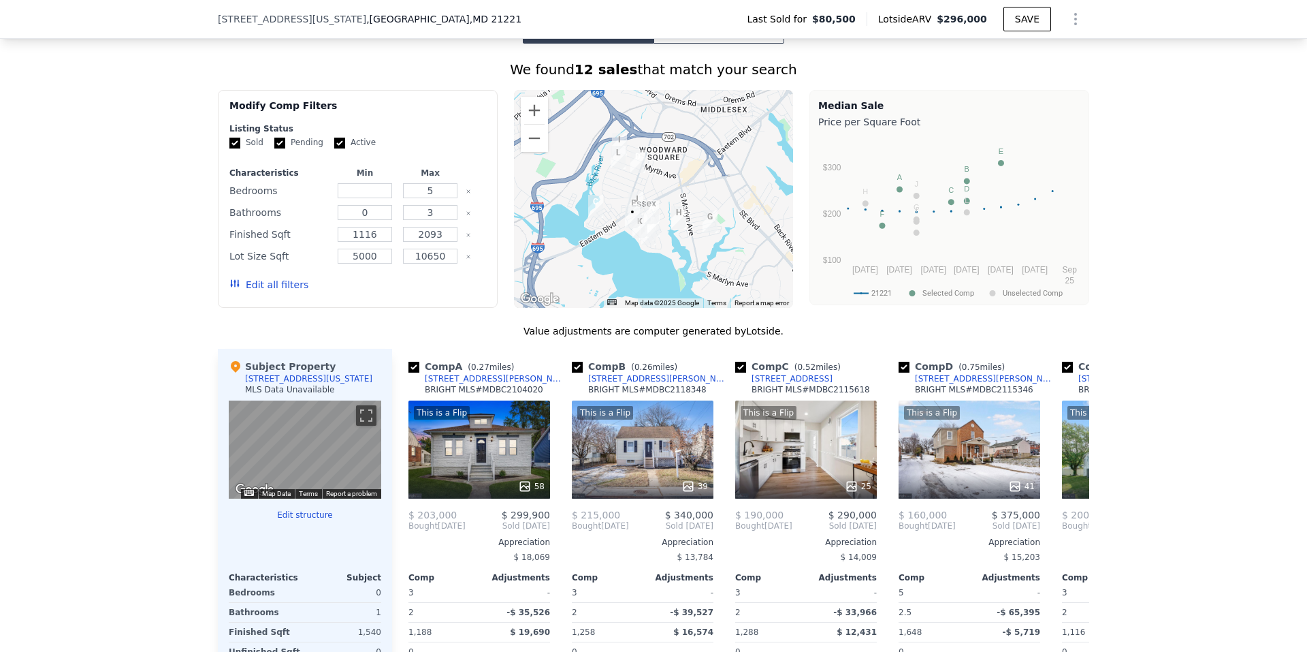
scroll to position [1085, 0]
